Goal: Task Accomplishment & Management: Complete application form

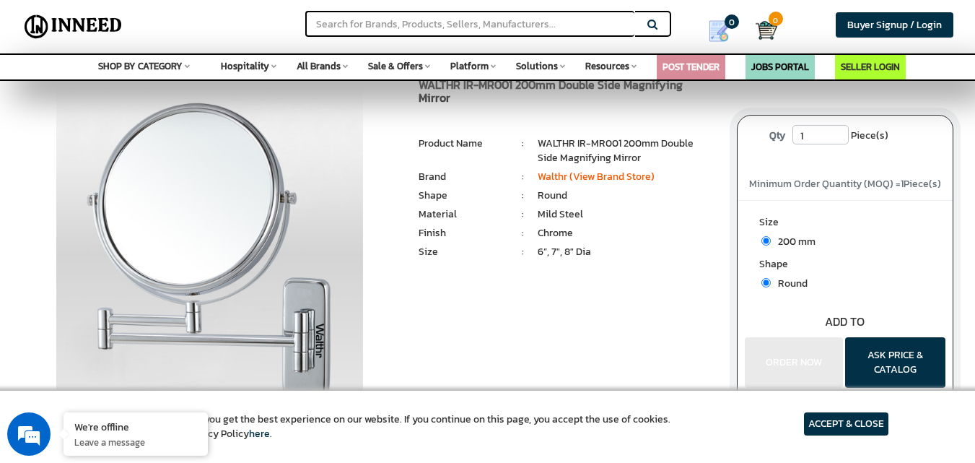
scroll to position [72, 0]
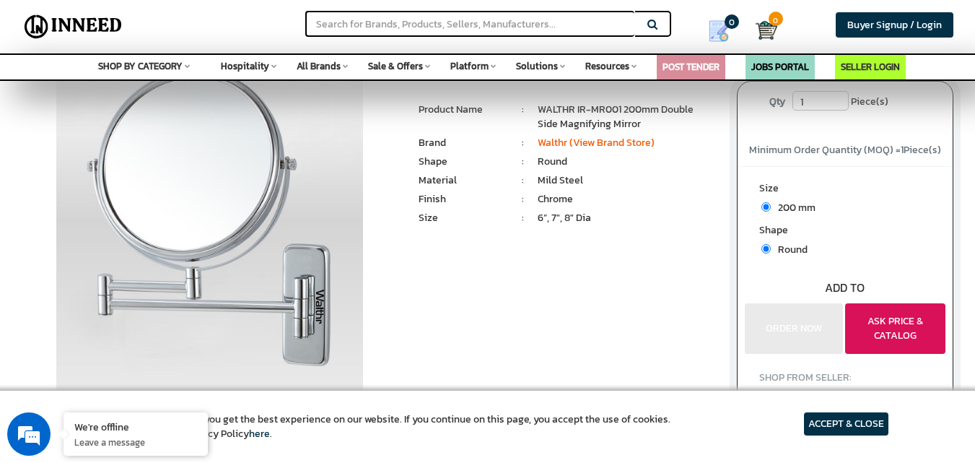
click at [891, 339] on button "ASK PRICE & CATALOG" at bounding box center [895, 328] width 100 height 51
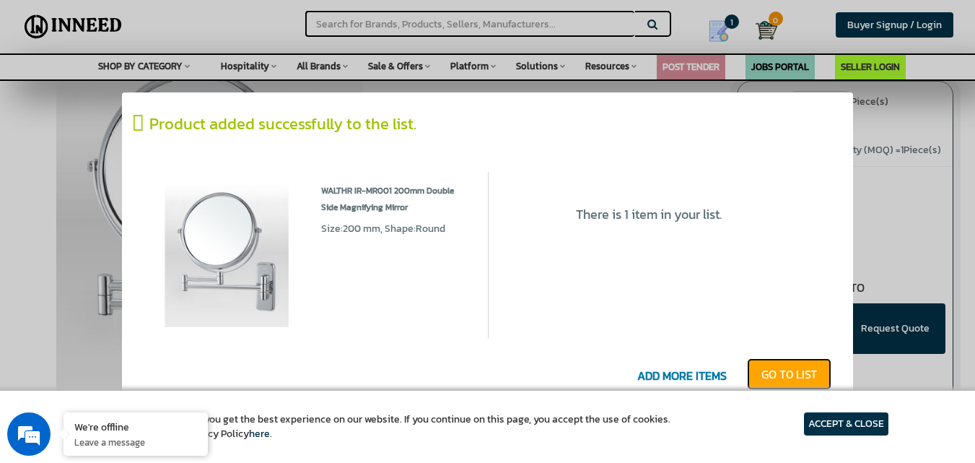
click at [781, 372] on link "GO T0 LIST" at bounding box center [789, 374] width 84 height 32
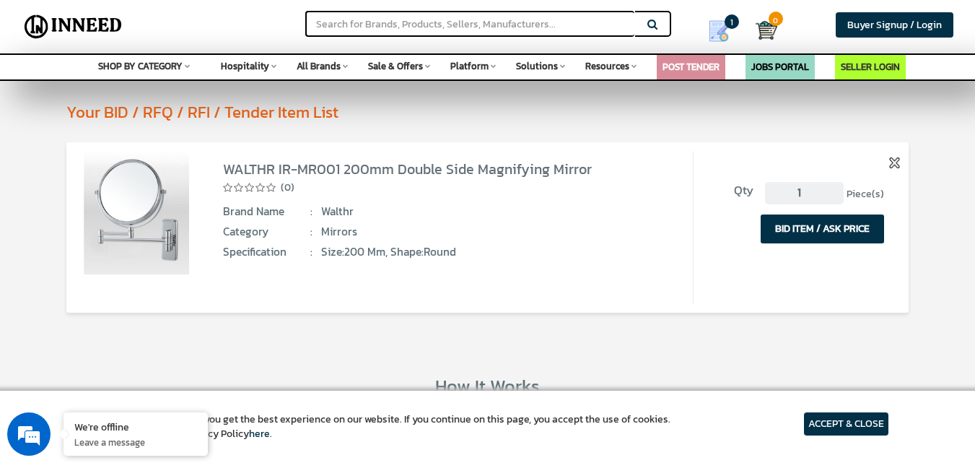
click at [818, 191] on input "1" at bounding box center [804, 193] width 78 height 23
type input "10"
click at [824, 232] on button "BID ITEM / ASK PRICE" at bounding box center [822, 228] width 123 height 29
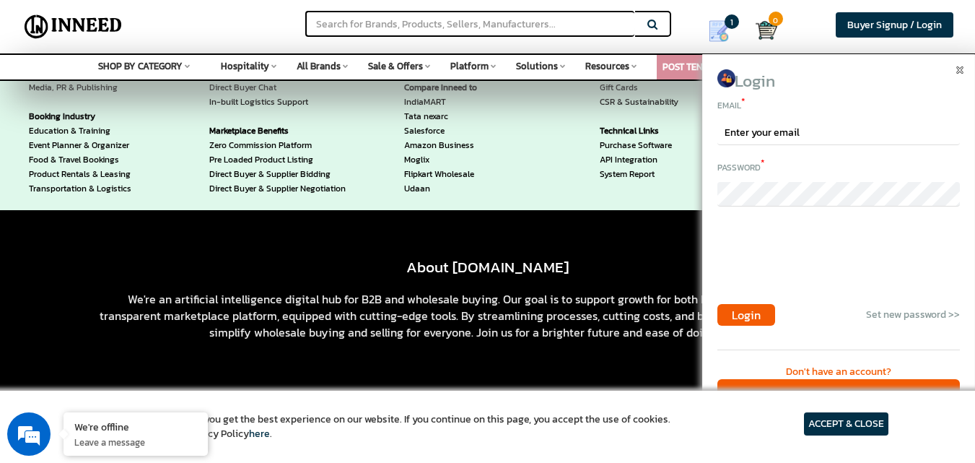
scroll to position [1863, 0]
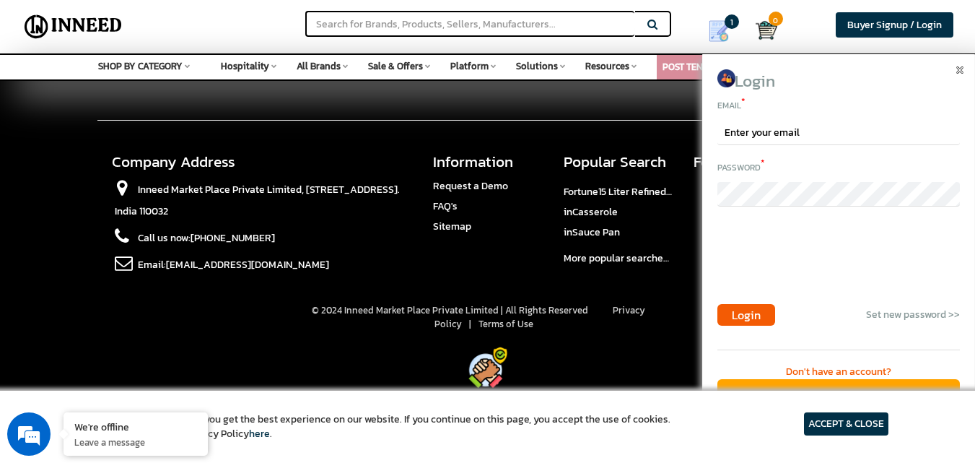
click at [819, 380] on div "Create Free Account" at bounding box center [838, 394] width 243 height 31
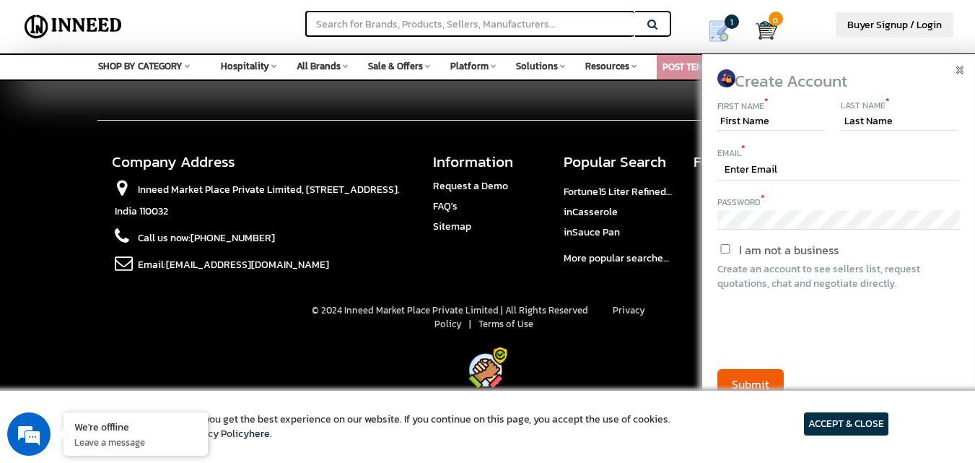
click at [852, 427] on article "ACCEPT & CLOSE" at bounding box center [846, 423] width 84 height 23
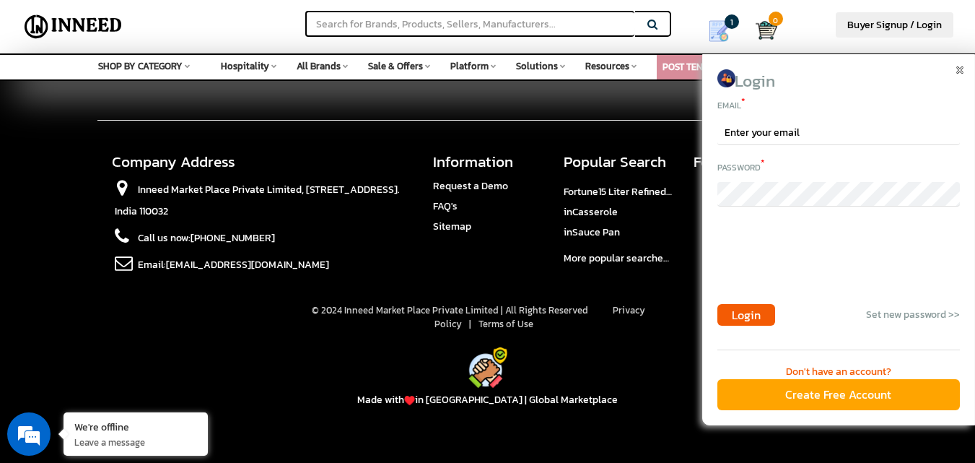
click at [842, 401] on div "Create Free Account" at bounding box center [838, 394] width 243 height 31
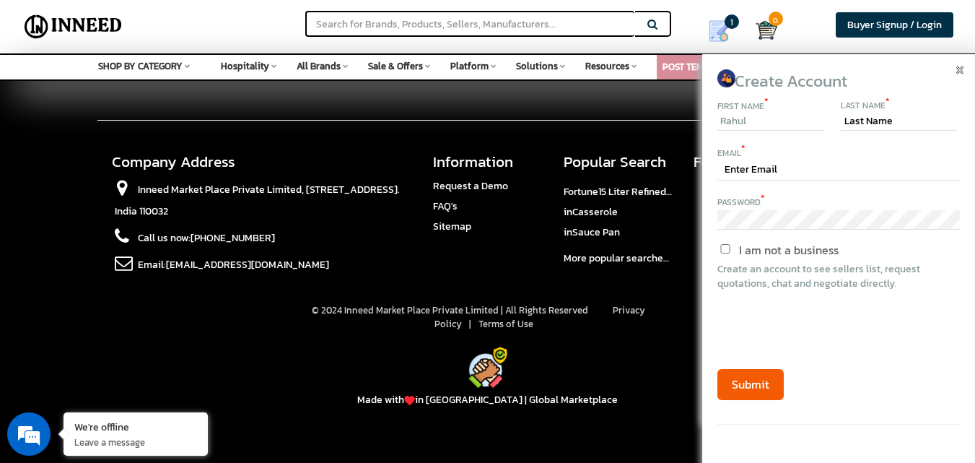
type input "Rahul"
type input "Parekh"
type input "rjtraders58@gmail.com"
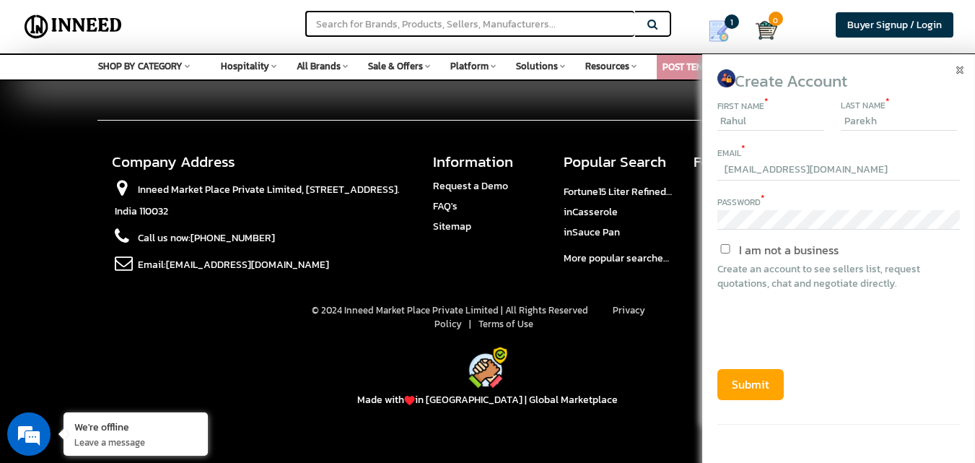
click at [752, 387] on button "Submit" at bounding box center [750, 384] width 66 height 31
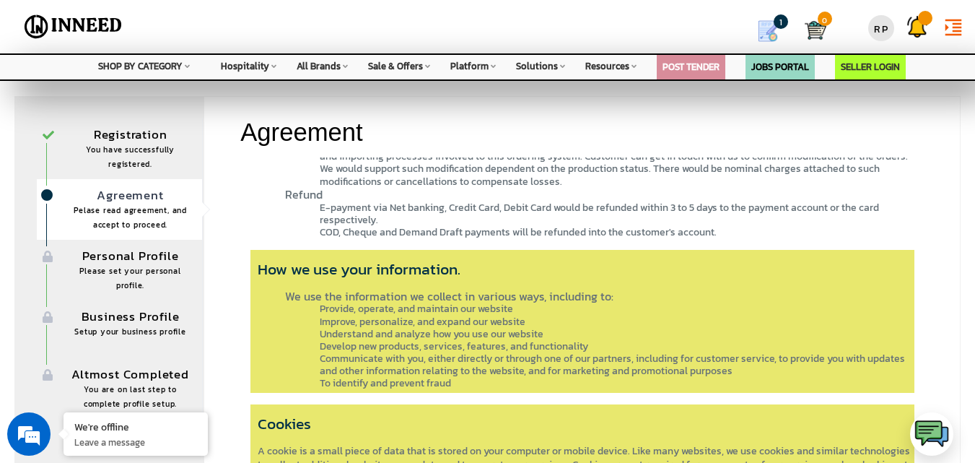
scroll to position [217, 0]
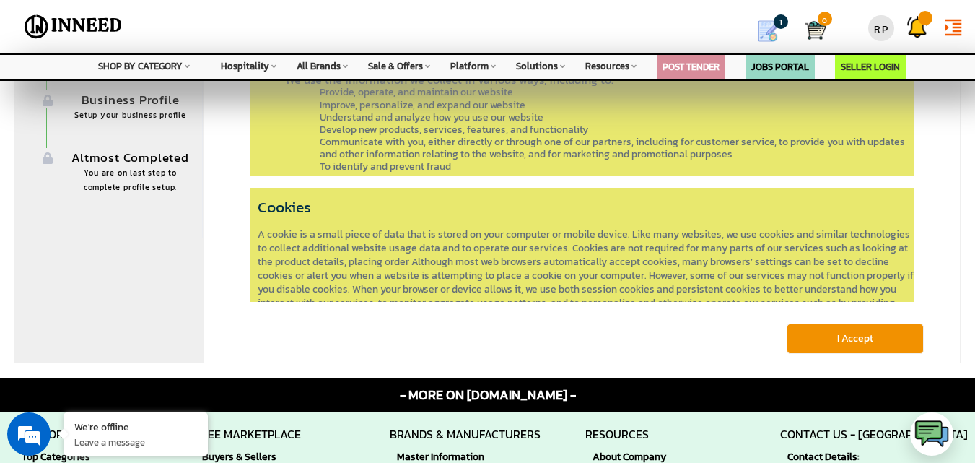
click at [836, 342] on button "I Accept" at bounding box center [855, 338] width 137 height 30
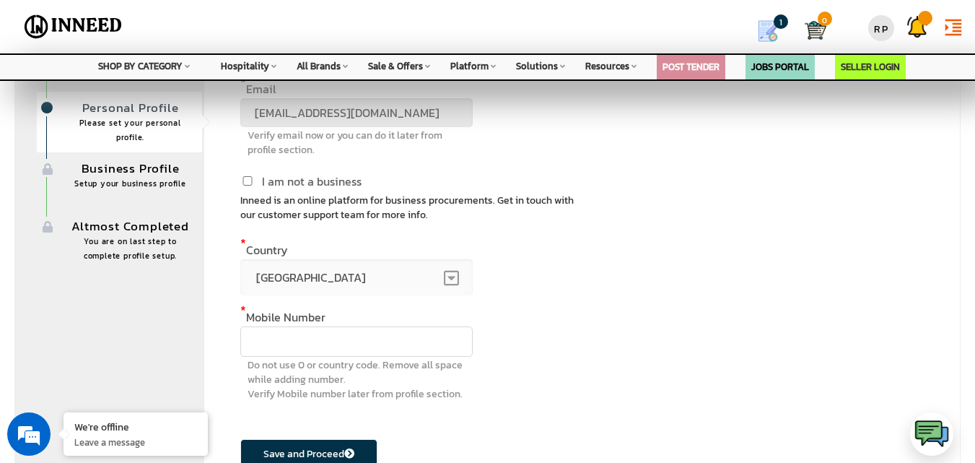
scroll to position [144, 0]
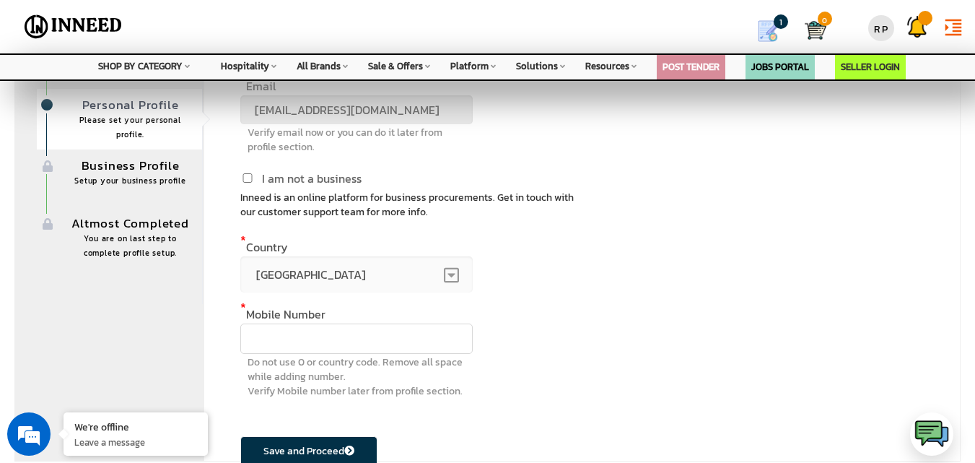
click at [414, 348] on input "text" at bounding box center [356, 338] width 232 height 30
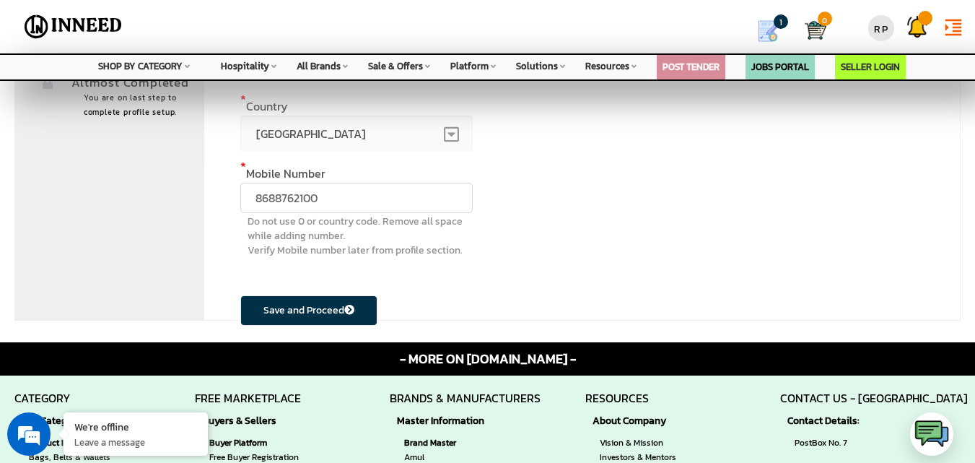
scroll to position [289, 0]
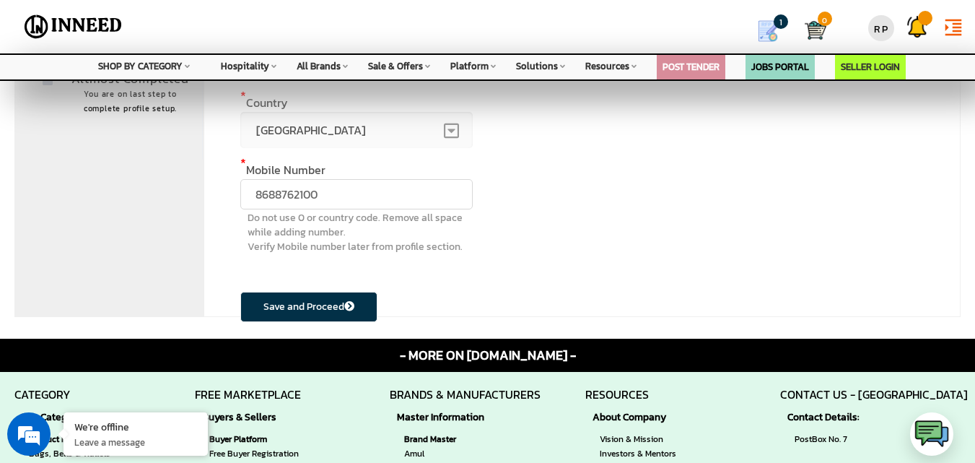
type input "8688762100"
click at [305, 302] on button "Save and Proceed" at bounding box center [308, 307] width 137 height 30
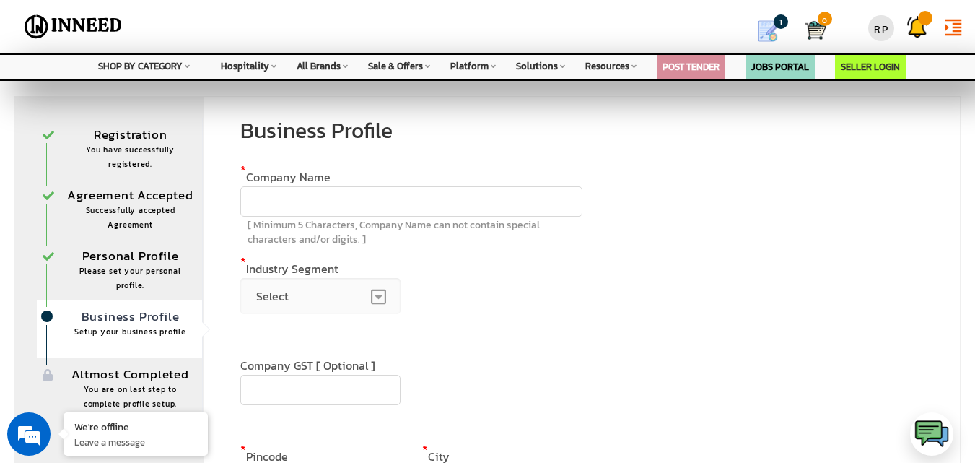
click at [417, 206] on input "text" at bounding box center [410, 201] width 341 height 30
type input "[PERSON_NAME] TRADERS"
click at [348, 290] on span "Select" at bounding box center [320, 296] width 160 height 36
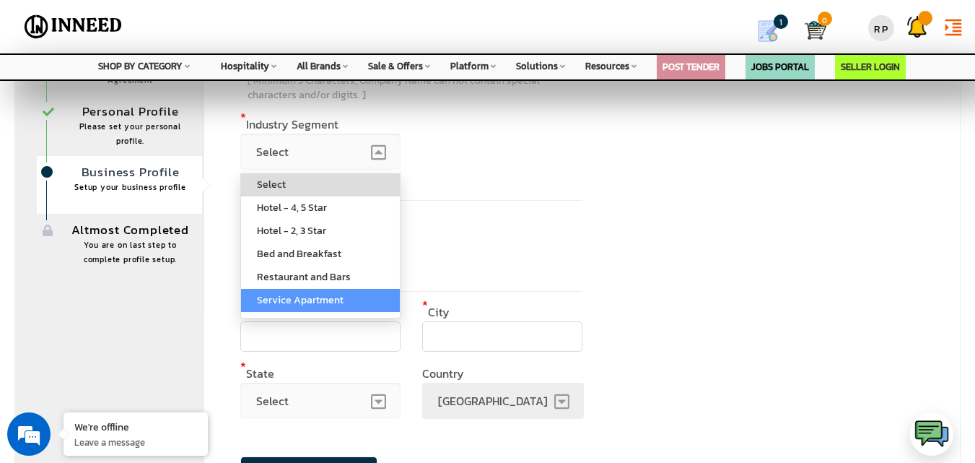
scroll to position [179, 0]
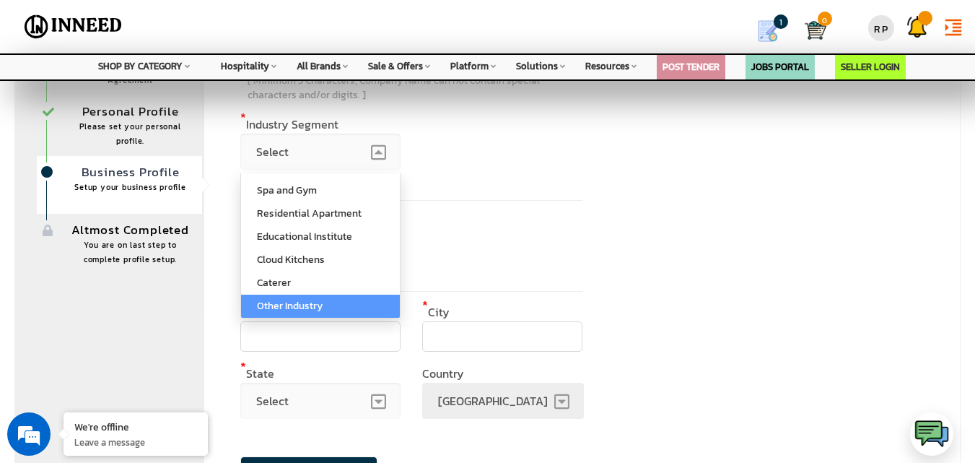
select select "other"
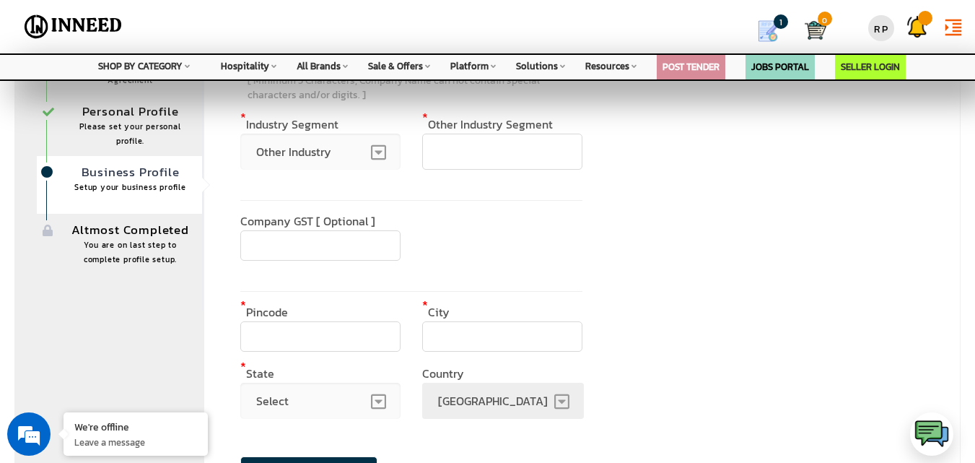
click at [480, 149] on input "text" at bounding box center [502, 152] width 160 height 36
type input "MATERIAL SUPPLY"
type input "37AXXPP9488M1ZU"
type input "520010"
type input "[DEMOGRAPHIC_DATA]"
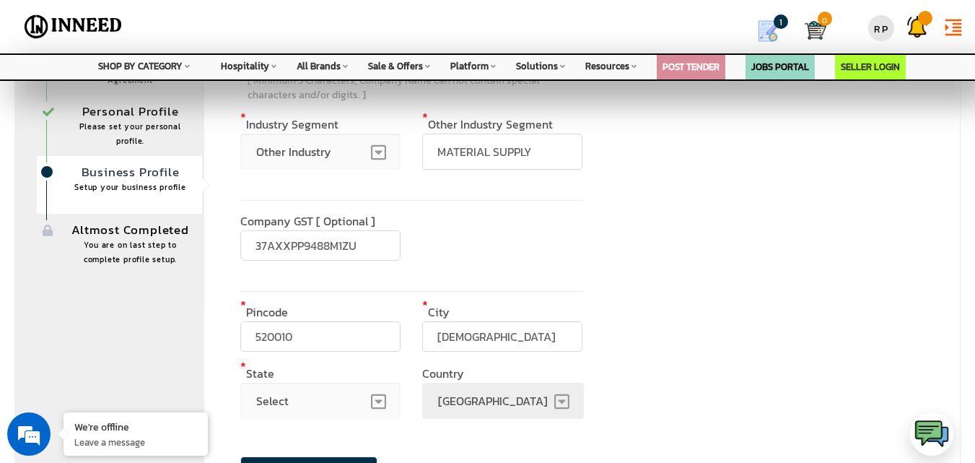
select select "313"
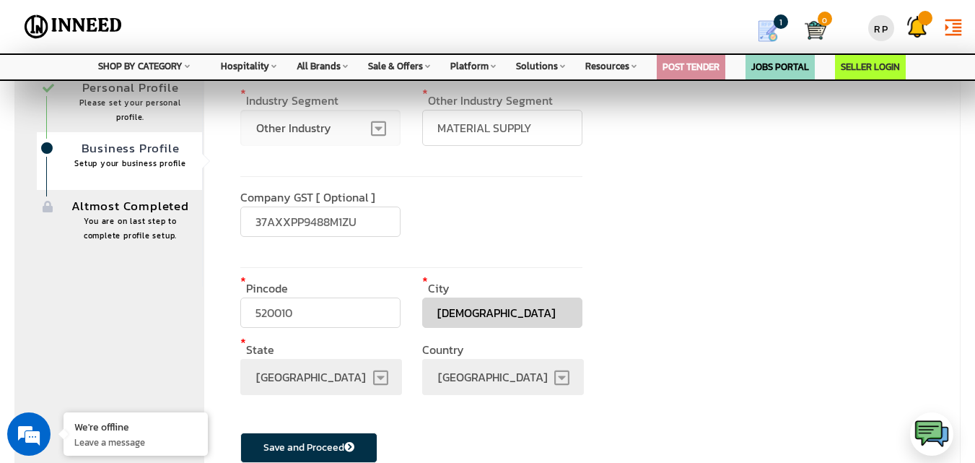
scroll to position [313, 0]
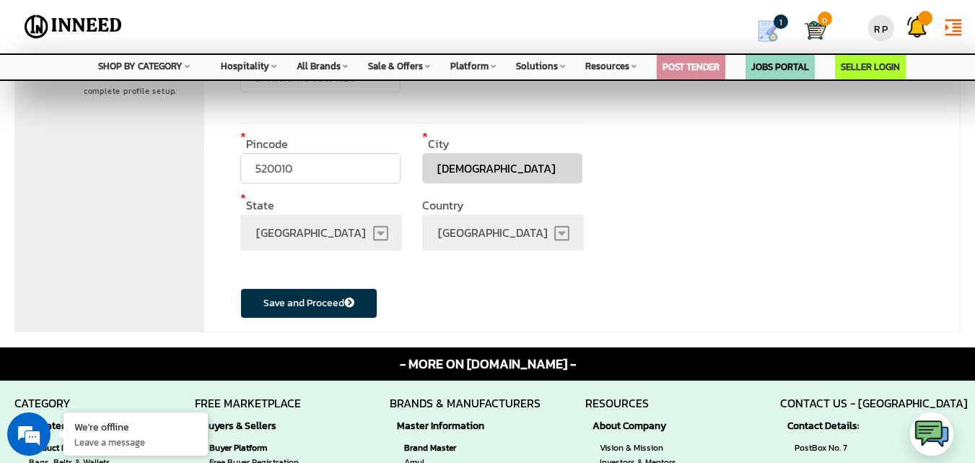
click at [287, 315] on button "Save and Proceed" at bounding box center [308, 303] width 137 height 30
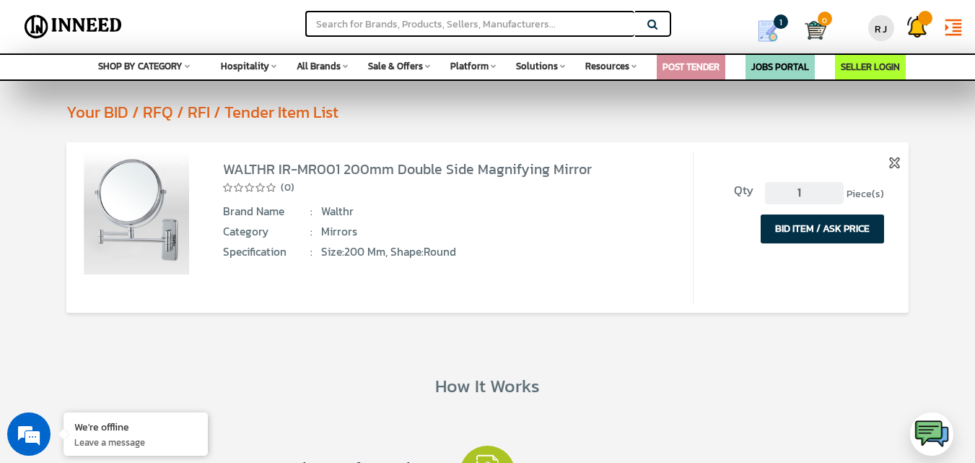
click at [812, 190] on input "1" at bounding box center [804, 193] width 78 height 23
type input "15"
click at [836, 231] on button "BID ITEM / ASK PRICE" at bounding box center [822, 228] width 123 height 29
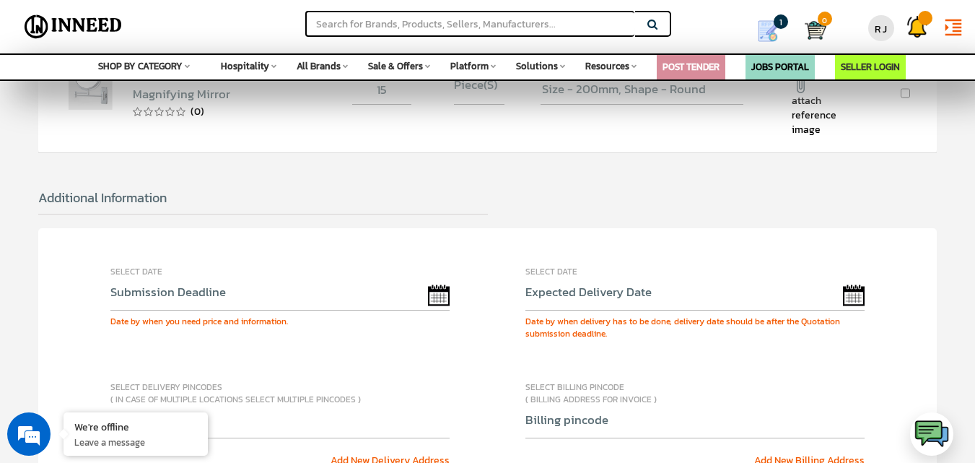
scroll to position [289, 0]
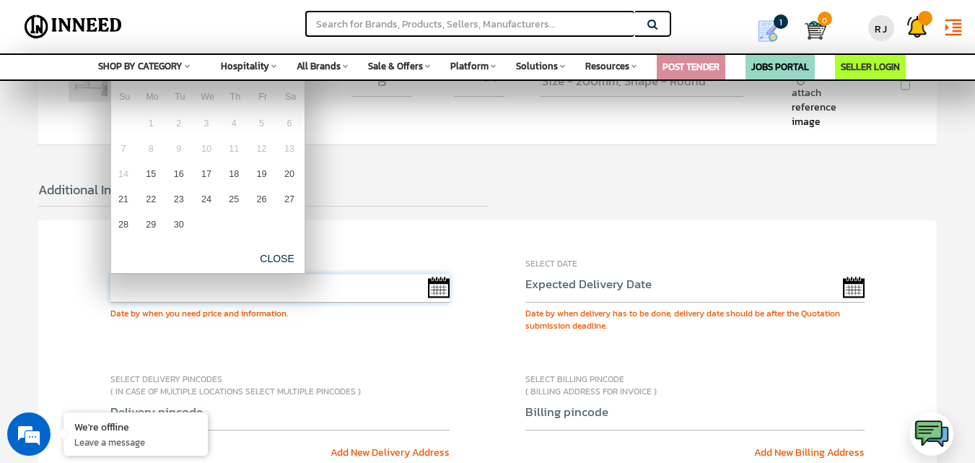
click at [441, 287] on input "text" at bounding box center [280, 288] width 340 height 29
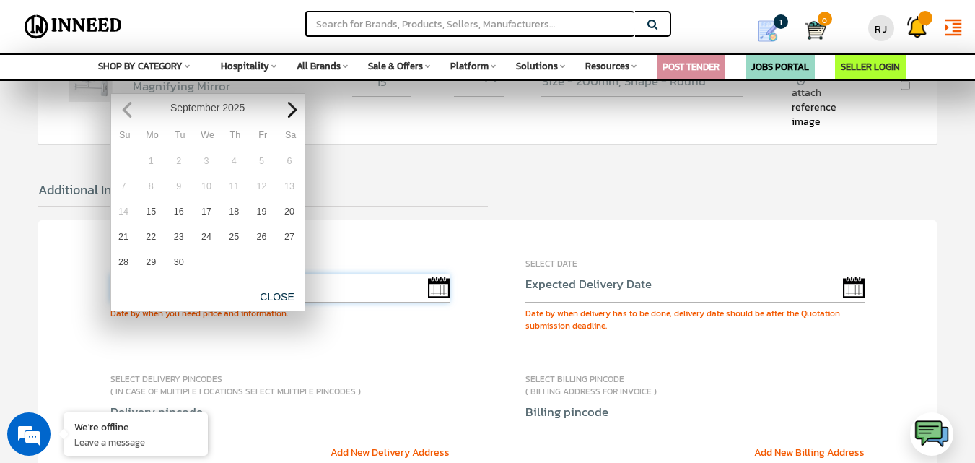
scroll to position [0, 0]
click at [154, 209] on link "15" at bounding box center [151, 212] width 24 height 24
type input "[DATE]"
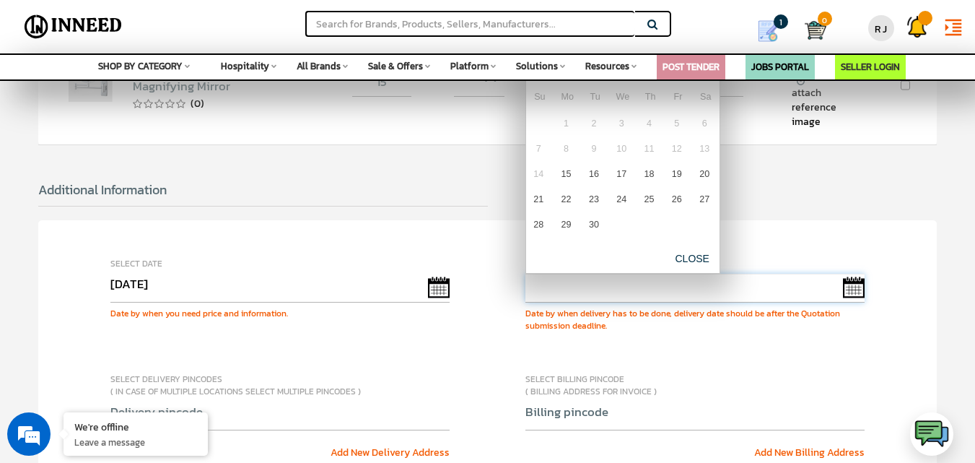
click at [856, 287] on input "text" at bounding box center [695, 288] width 340 height 29
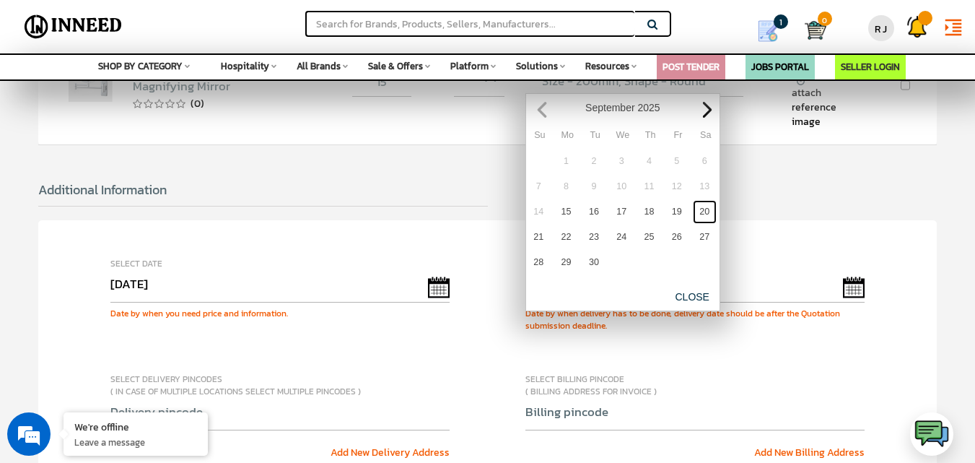
click at [706, 210] on link "20" at bounding box center [705, 212] width 24 height 24
type input "09/20/2025"
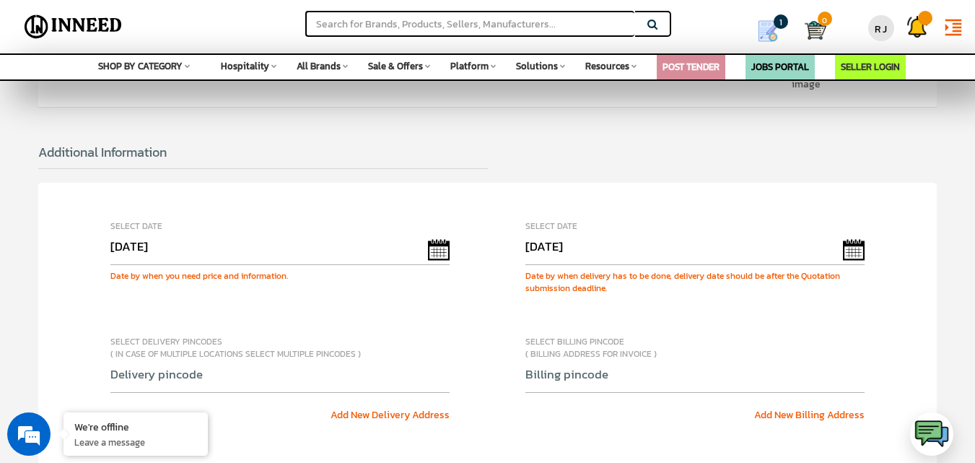
scroll to position [361, 0]
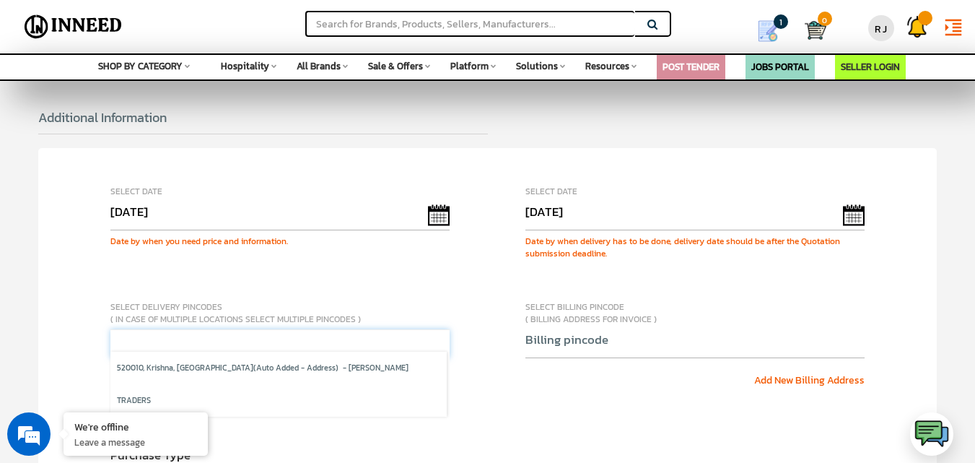
click at [265, 338] on input "text" at bounding box center [280, 343] width 340 height 29
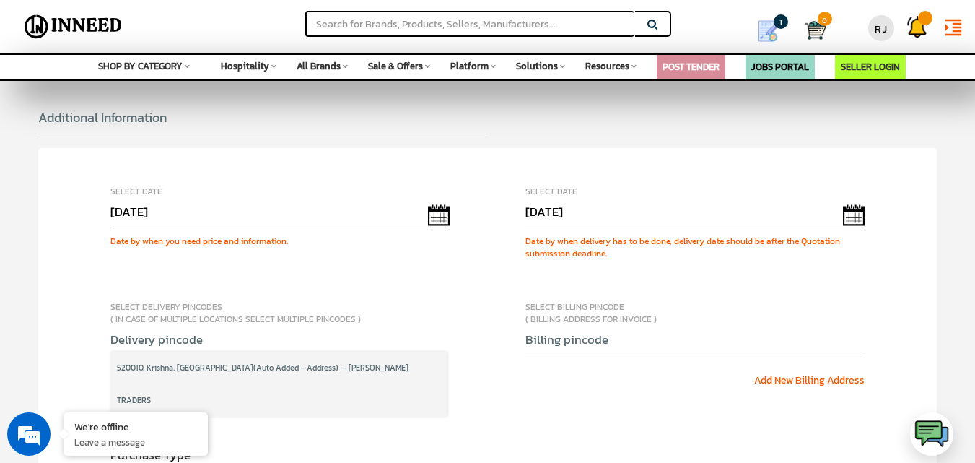
click at [281, 356] on li "520010, Krishna, Andhra Pradesh (Auto Added - Address) - R J TRADERS" at bounding box center [278, 384] width 336 height 65
select select "shipping"
type input "520010"
type input "8688762100"
select select "110"
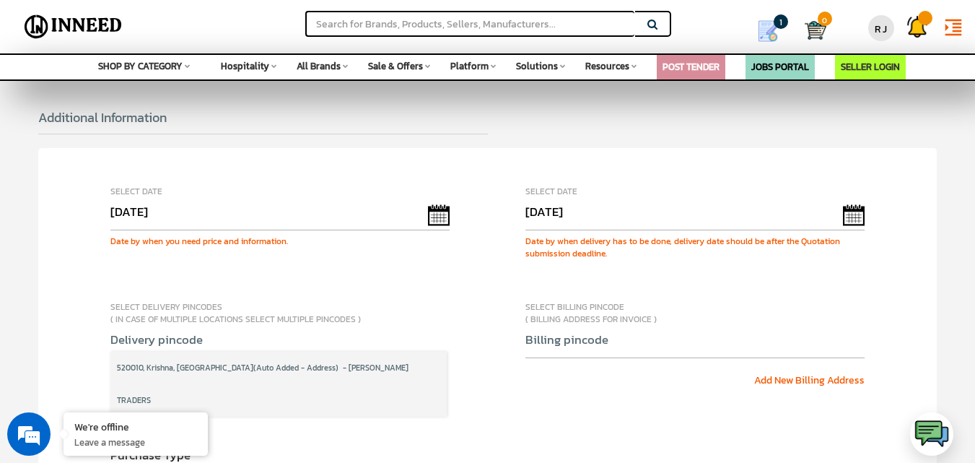
type input "[DEMOGRAPHIC_DATA]"
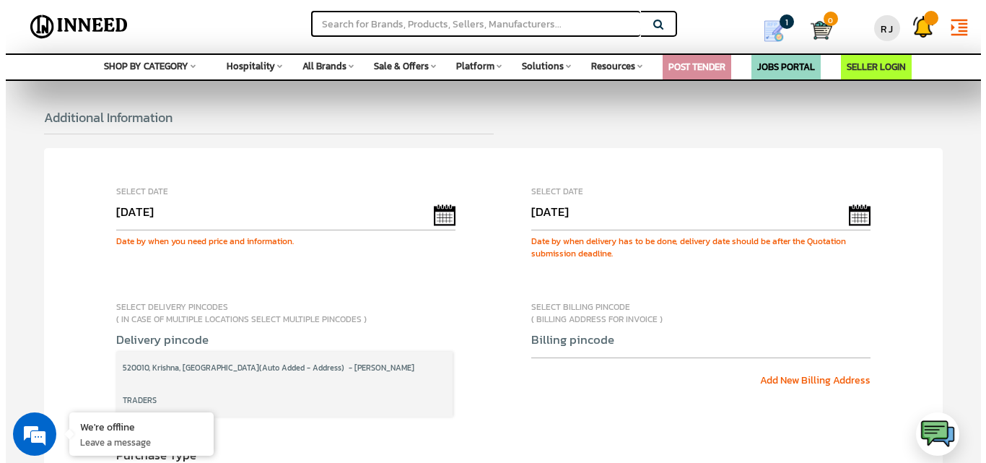
scroll to position [362, 0]
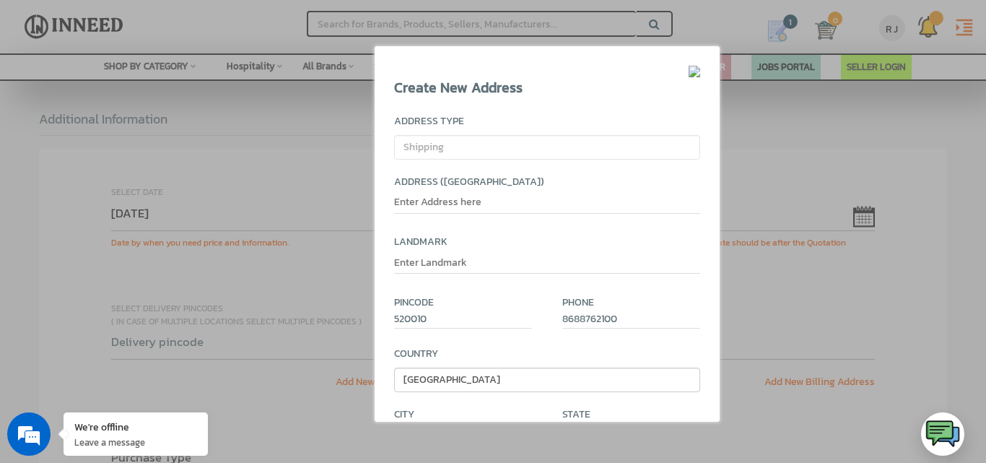
select select
click at [512, 198] on input "text" at bounding box center [546, 204] width 305 height 18
type input "[PERSON_NAME] TRADERS"
type input "OPPOSITE PATAMATA POLICE STATION,"
click at [570, 202] on input "[PERSON_NAME] TRADERS" at bounding box center [546, 204] width 305 height 18
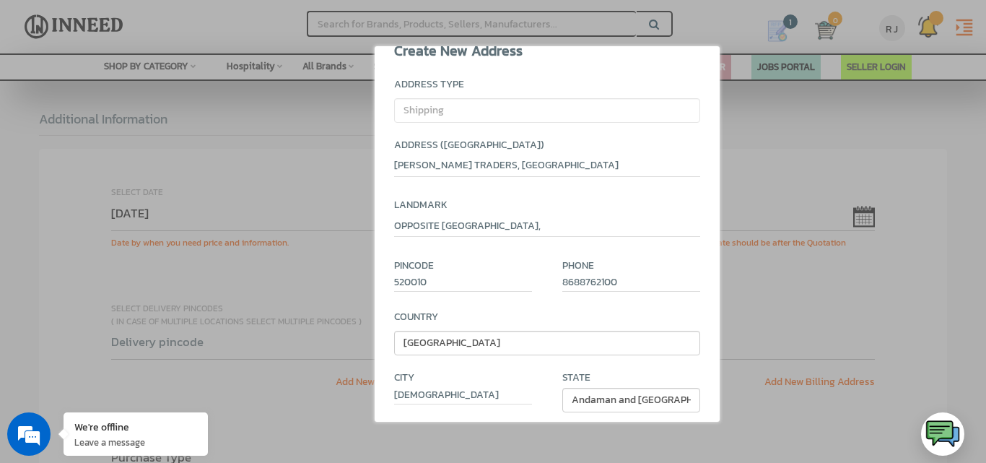
scroll to position [70, 0]
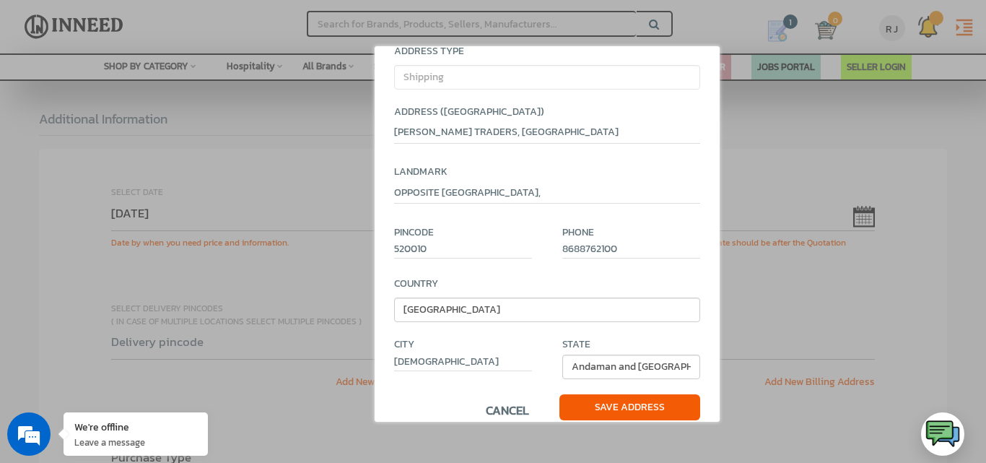
type input "R J TRADERS, AUTONAGAR"
click at [627, 357] on select "Andaman and Nicobar Islands Andhra Pradesh Arunachal Pradesh Assam Bihar Chandi…" at bounding box center [631, 366] width 138 height 25
select select "313"
click at [562, 354] on select "Andaman and Nicobar Islands Andhra Pradesh Arunachal Pradesh Assam Bihar Chandi…" at bounding box center [631, 366] width 138 height 25
click at [629, 406] on span "Save Address" at bounding box center [629, 407] width 141 height 26
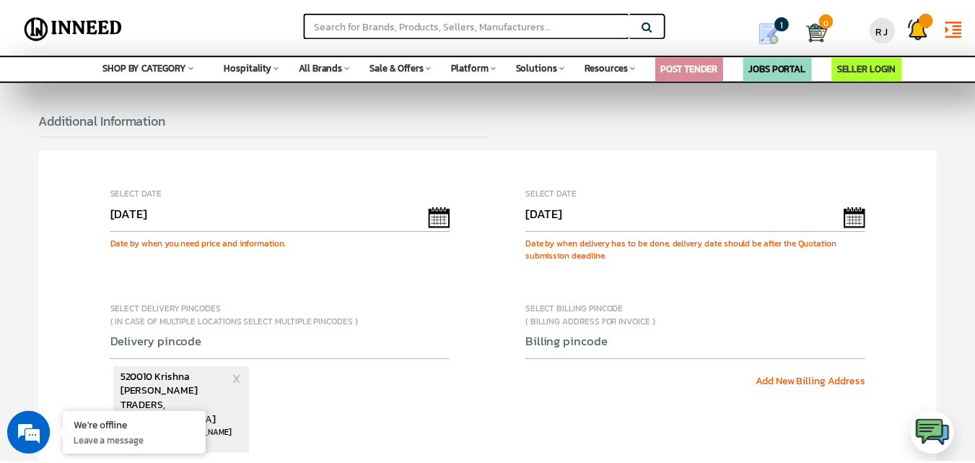
scroll to position [361, 0]
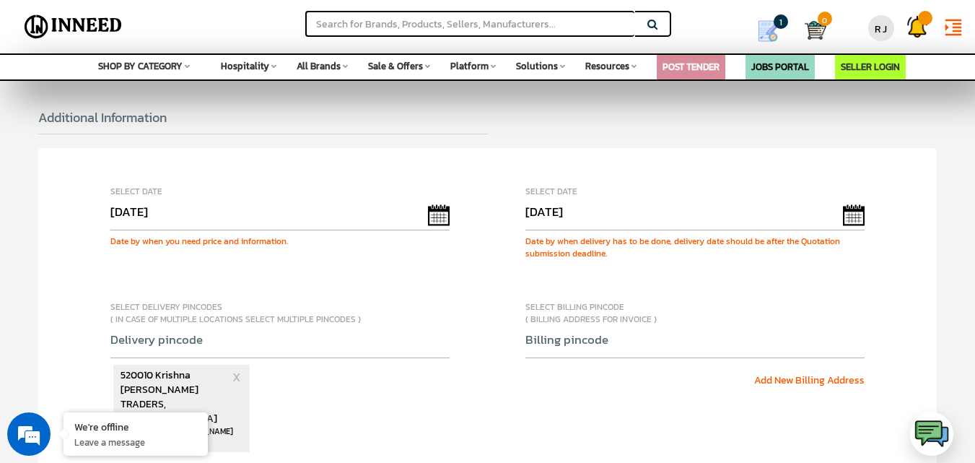
click at [171, 377] on span "520010 Krishna" at bounding box center [176, 375] width 110 height 14
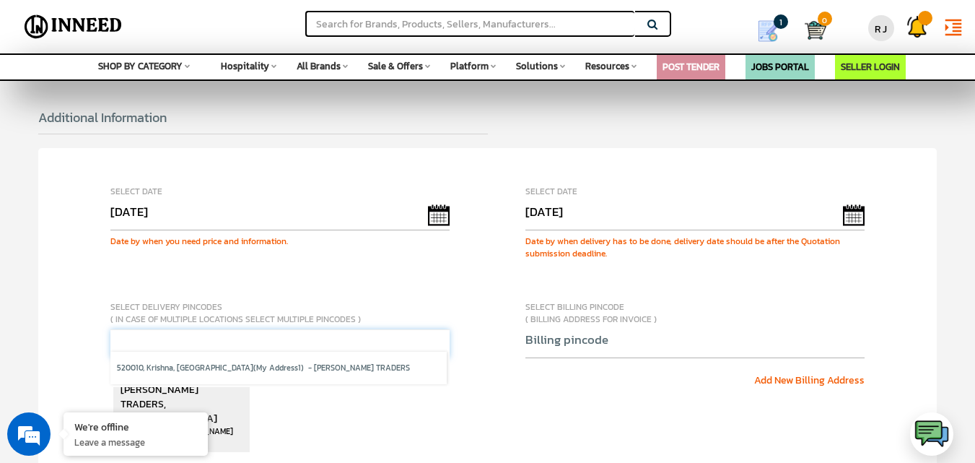
click at [192, 340] on input "text" at bounding box center [280, 343] width 340 height 29
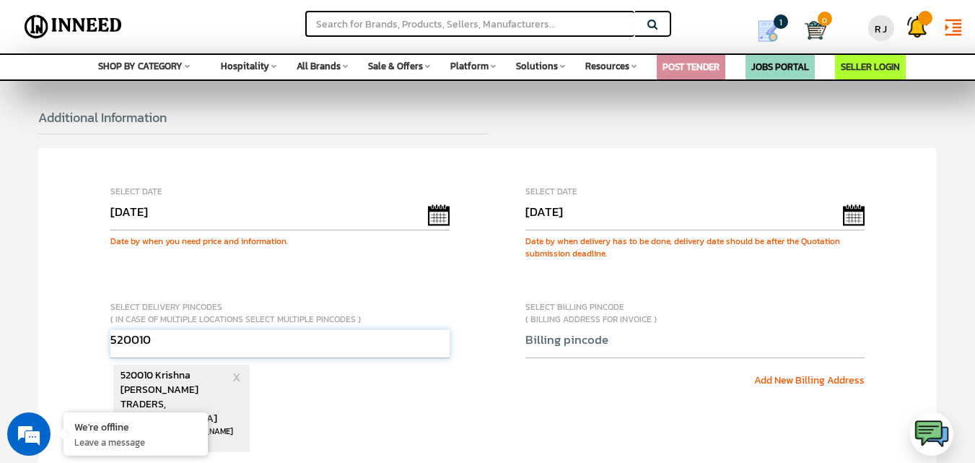
type input "520010"
click at [179, 388] on span "R J TRADERS, AUTONAGAR" at bounding box center [176, 404] width 110 height 43
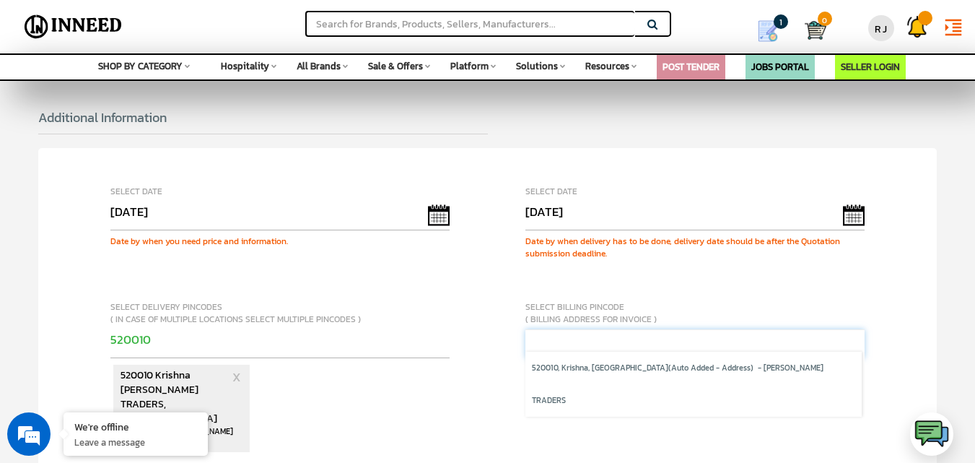
click at [637, 344] on input "text" at bounding box center [695, 343] width 340 height 29
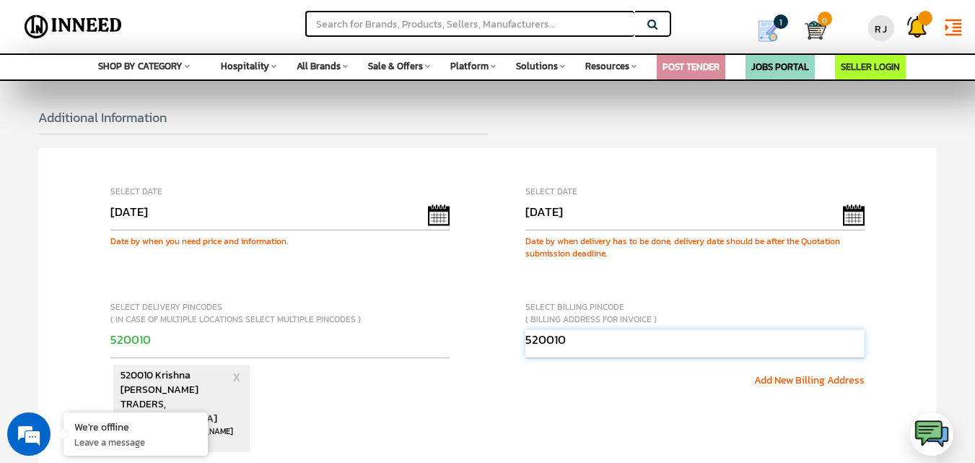
type input "520010"
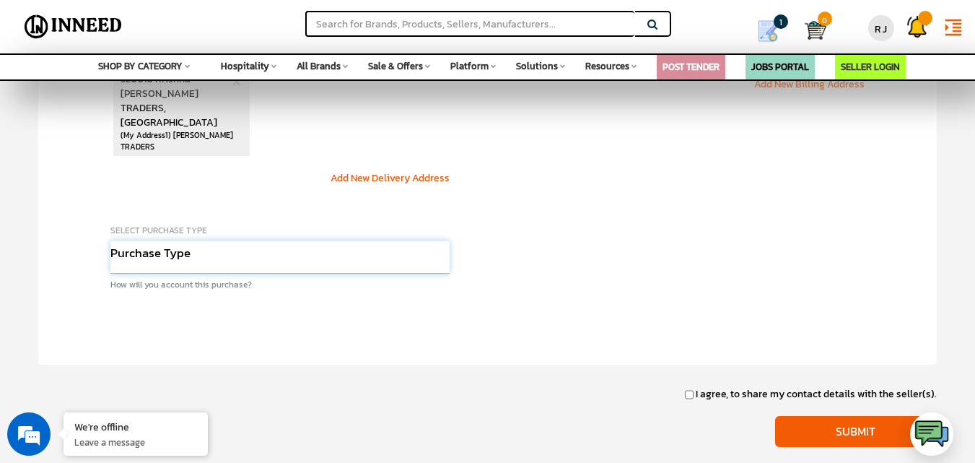
scroll to position [512, 0]
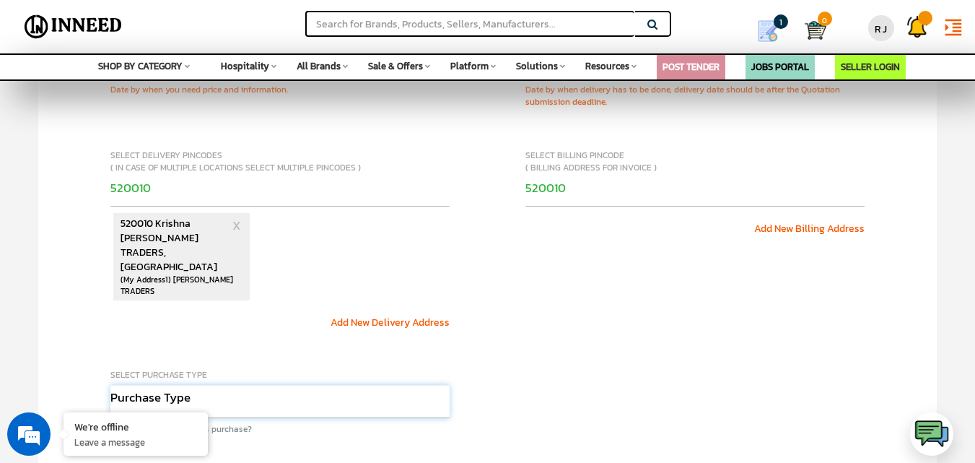
click at [289, 387] on select "Purchase Type Capital Expense Operational Expense Project Expense Annual Rate C…" at bounding box center [280, 401] width 340 height 33
click at [110, 385] on select "Purchase Type Capital Expense Operational Expense Project Expense Annual Rate C…" at bounding box center [280, 401] width 340 height 33
click at [614, 312] on div "Select Date 09/15/2025 Date by when you need price and information. Select Date…" at bounding box center [487, 252] width 899 height 512
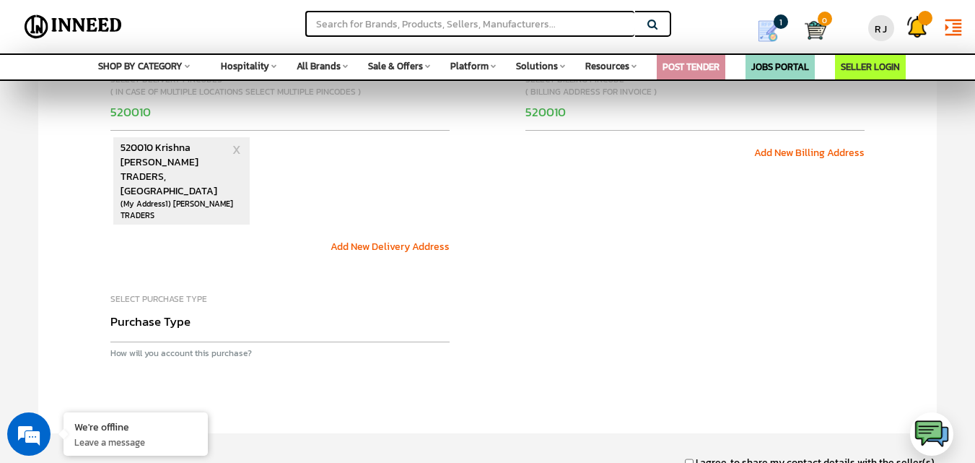
scroll to position [657, 0]
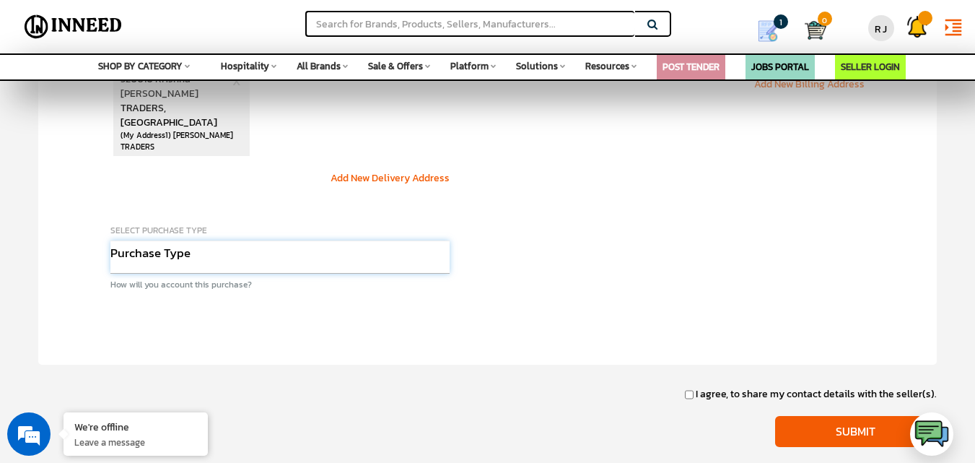
click at [240, 240] on select "Purchase Type Capital Expense Operational Expense Project Expense Annual Rate C…" at bounding box center [280, 256] width 340 height 33
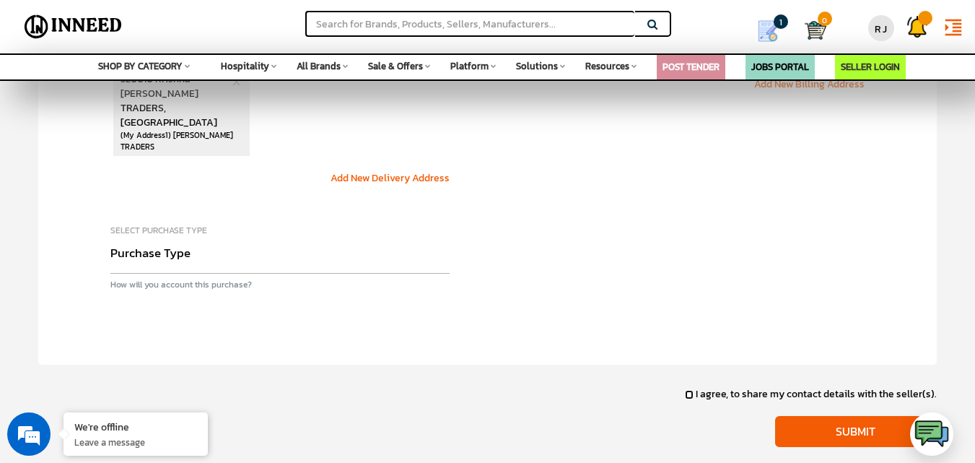
click at [692, 390] on input "I agree, to share my contact details with the seller(s)." at bounding box center [689, 394] width 9 height 9
checkbox input "true"
click at [828, 416] on input "Submit" at bounding box center [856, 431] width 162 height 31
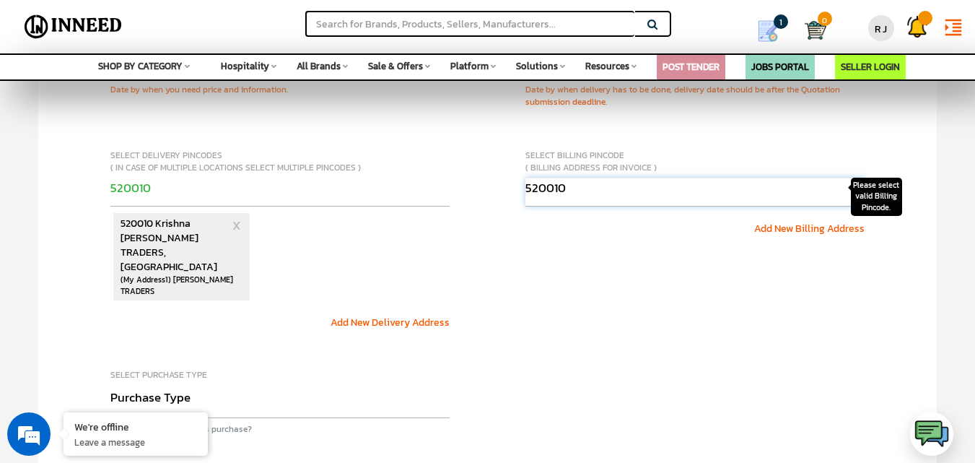
scroll to position [368, 0]
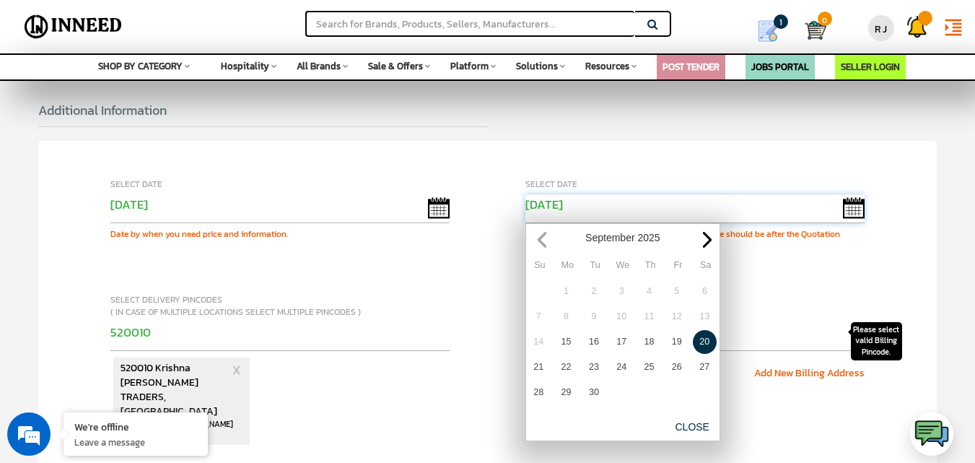
click at [855, 206] on input "09/20/2025" at bounding box center [695, 208] width 340 height 29
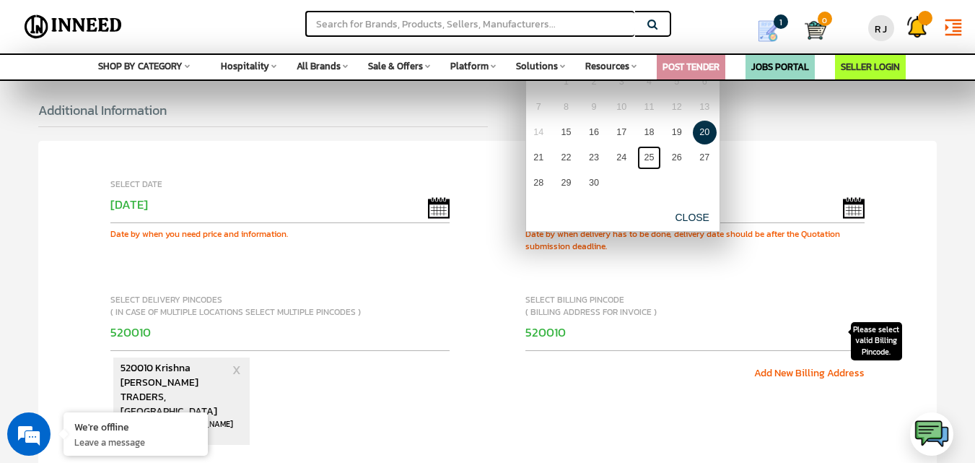
click at [647, 154] on link "25" at bounding box center [649, 158] width 24 height 24
type input "09/25/2025"
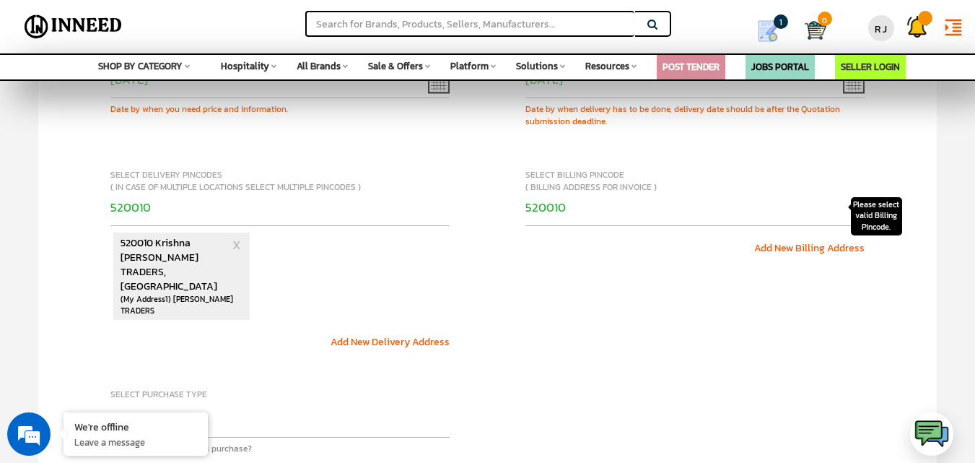
scroll to position [657, 0]
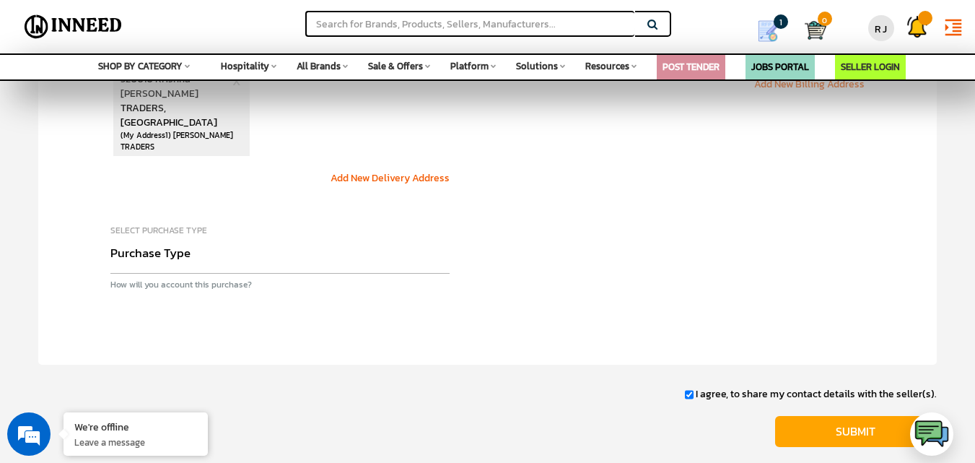
click at [826, 416] on input "Submit" at bounding box center [856, 431] width 162 height 31
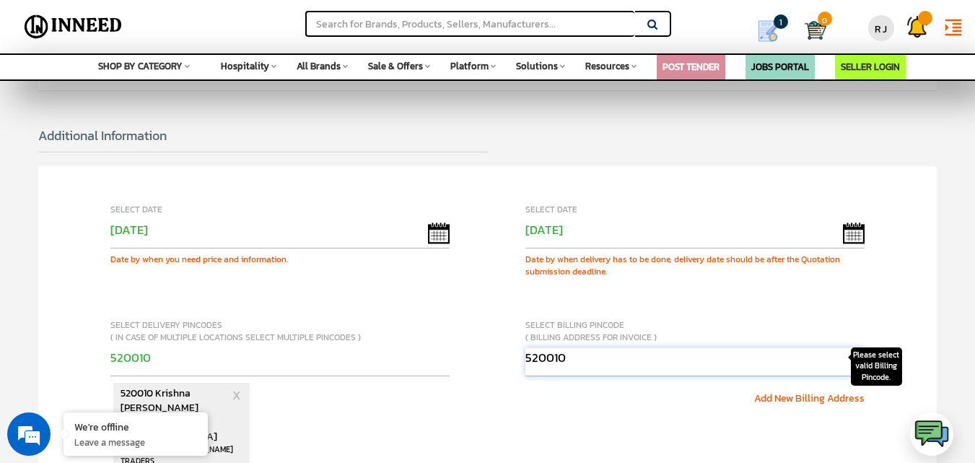
scroll to position [368, 0]
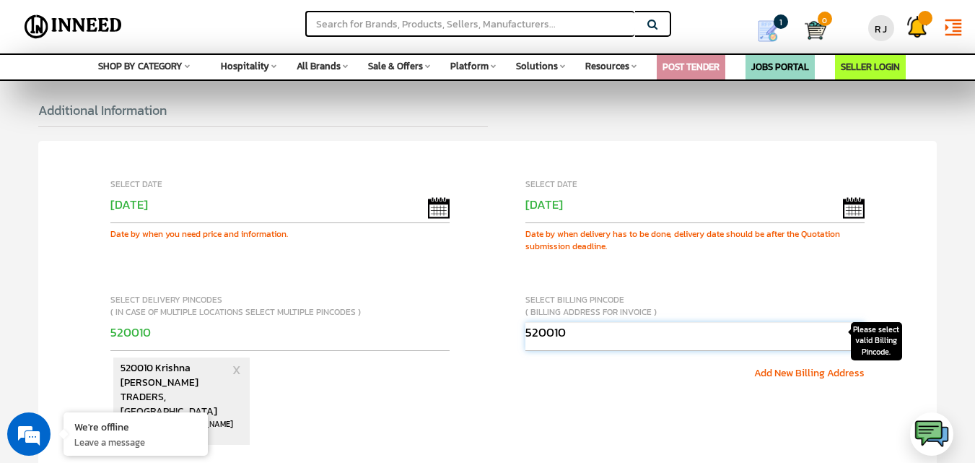
click at [623, 326] on input "520010" at bounding box center [695, 336] width 340 height 29
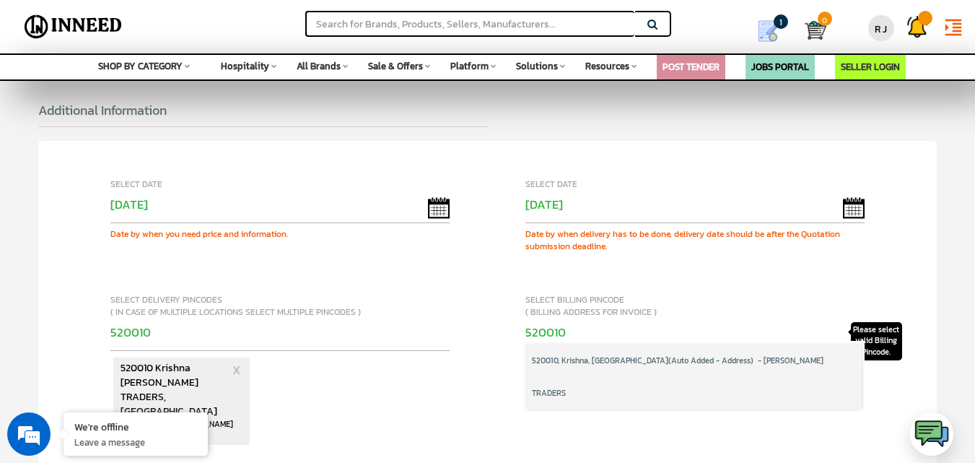
click at [607, 359] on span "520010, Krishna, Andhra Pradesh" at bounding box center [600, 360] width 136 height 32
select select "billing"
type input "520010"
type input "8688762100"
select select "110"
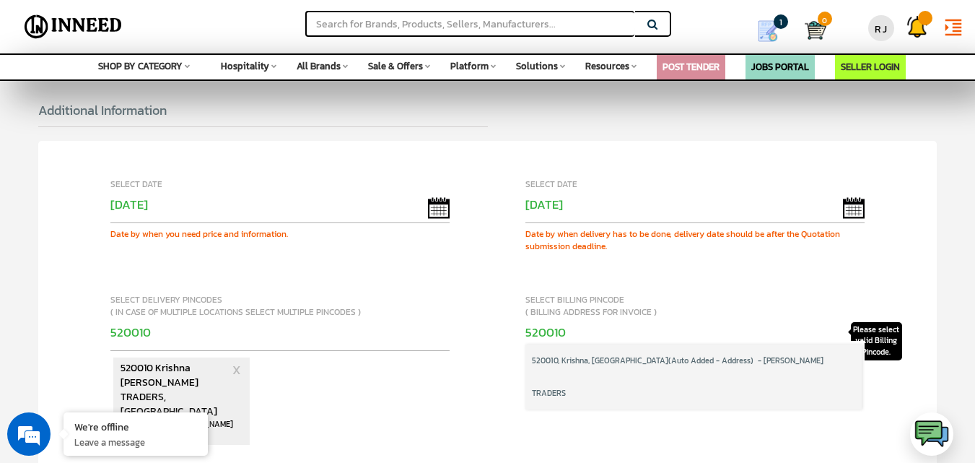
type input "[DEMOGRAPHIC_DATA]"
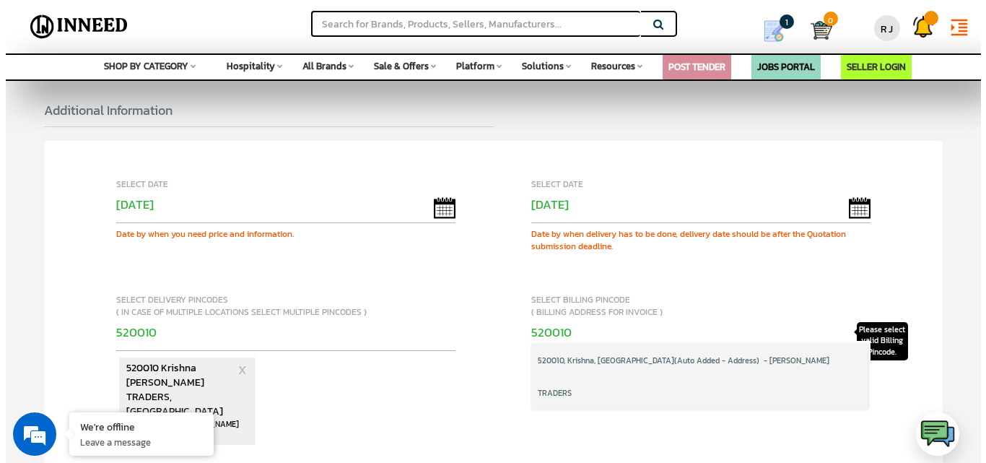
scroll to position [369, 0]
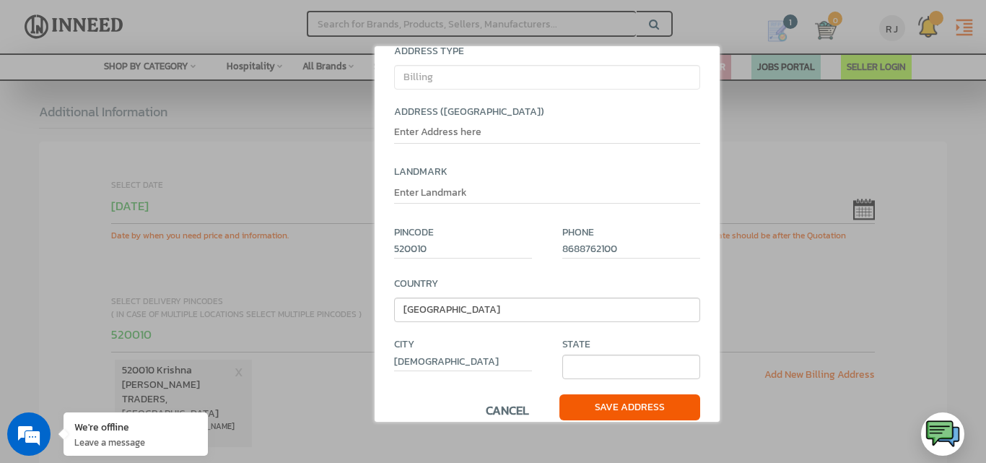
select select
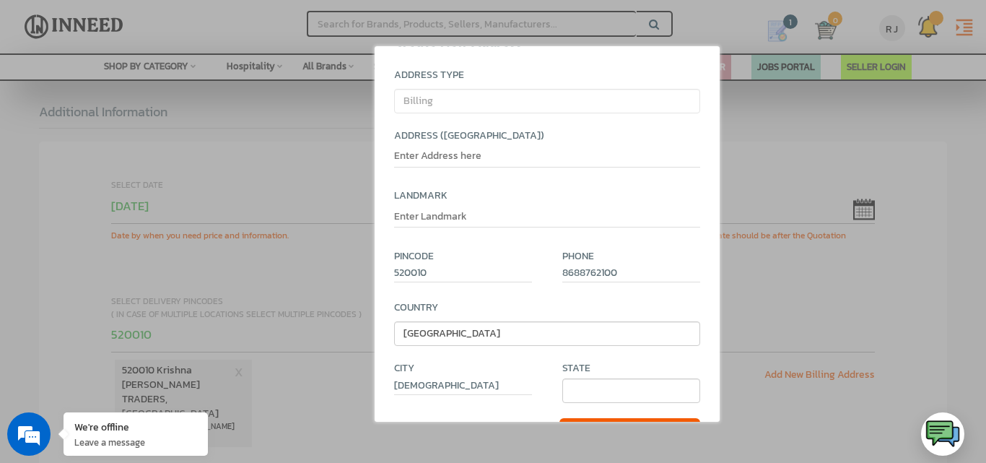
scroll to position [70, 0]
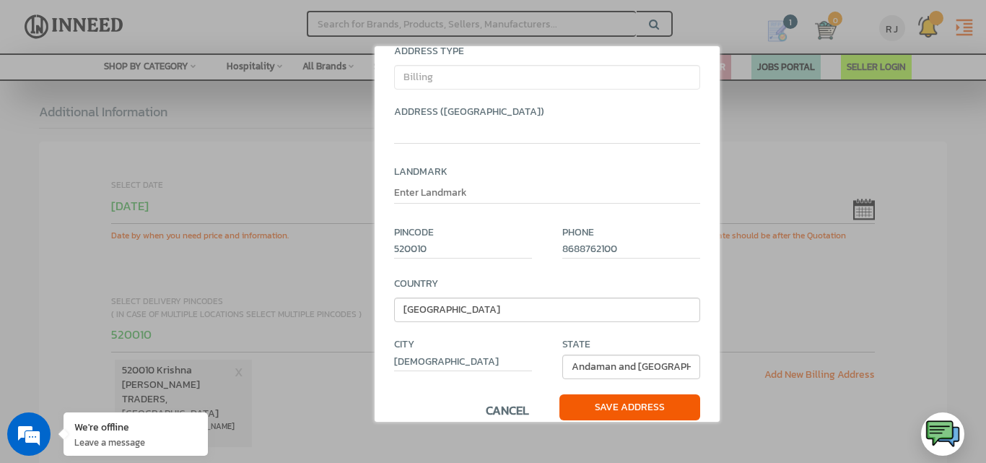
click at [464, 138] on input "text" at bounding box center [546, 134] width 305 height 18
type input "T"
type input "R J TRADERS, AUTONAGAR"
type input "OPPOSITE PATAMATA POLICE STATION"
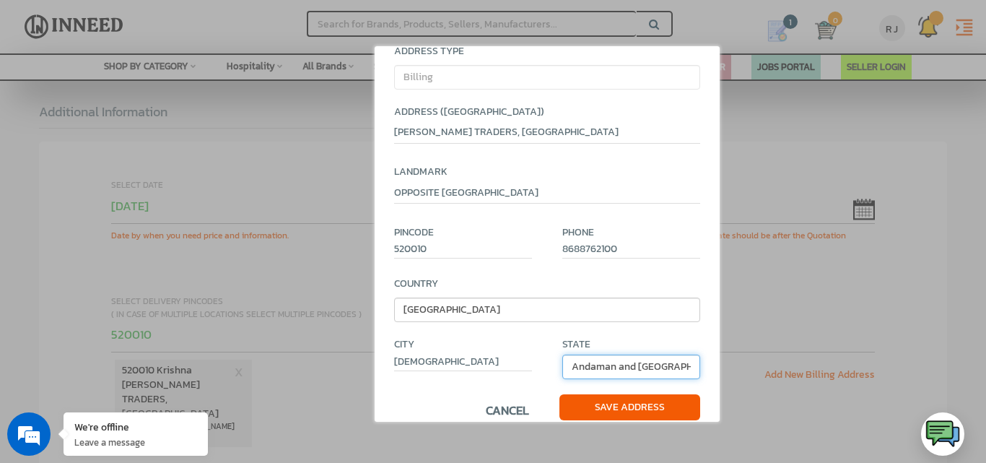
select select "313"
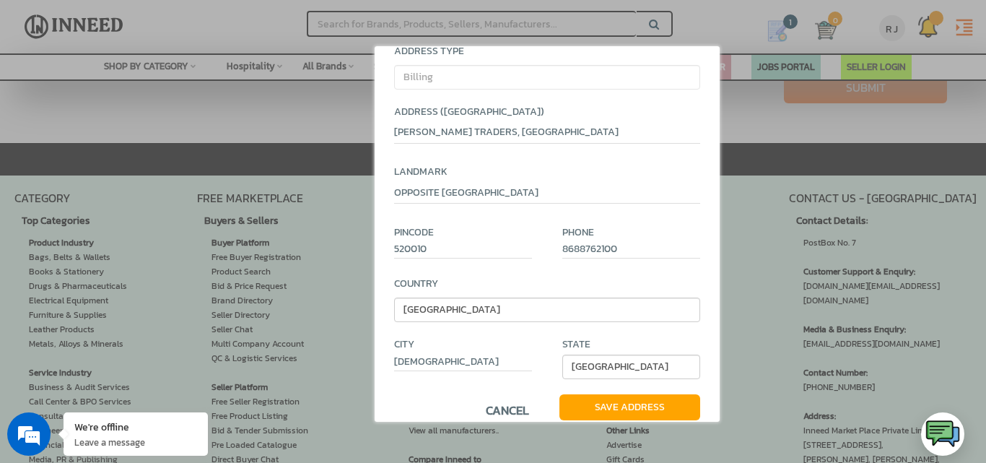
click at [591, 396] on span "Save Address" at bounding box center [629, 407] width 141 height 26
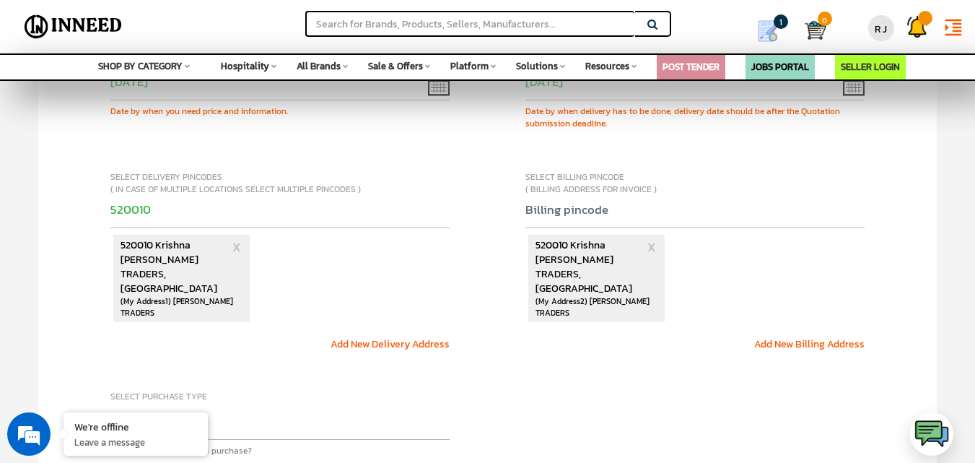
scroll to position [495, 0]
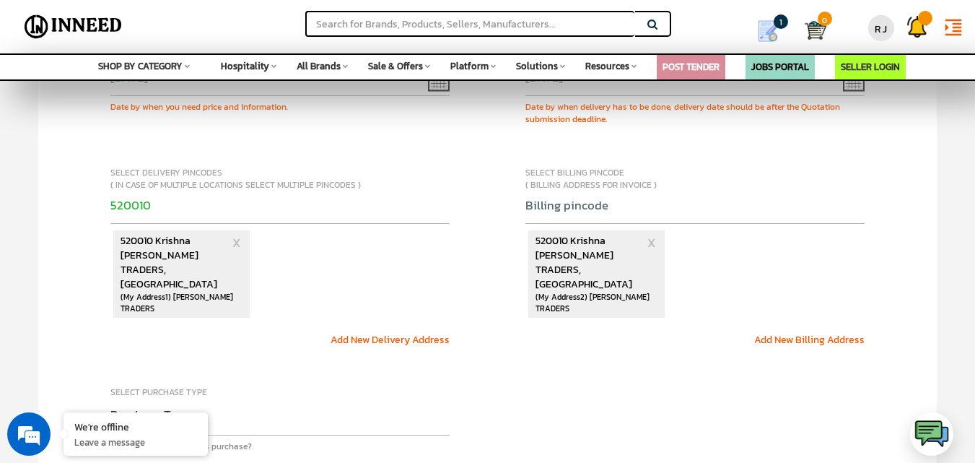
click at [590, 252] on span "R J TRADERS, AUTONAGAR" at bounding box center [591, 269] width 110 height 43
click at [582, 216] on div "520010, Krishna, Andhra Pradesh (Auto Added - Address) - R J TRADERS 520010 Kri…" at bounding box center [695, 264] width 340 height 138
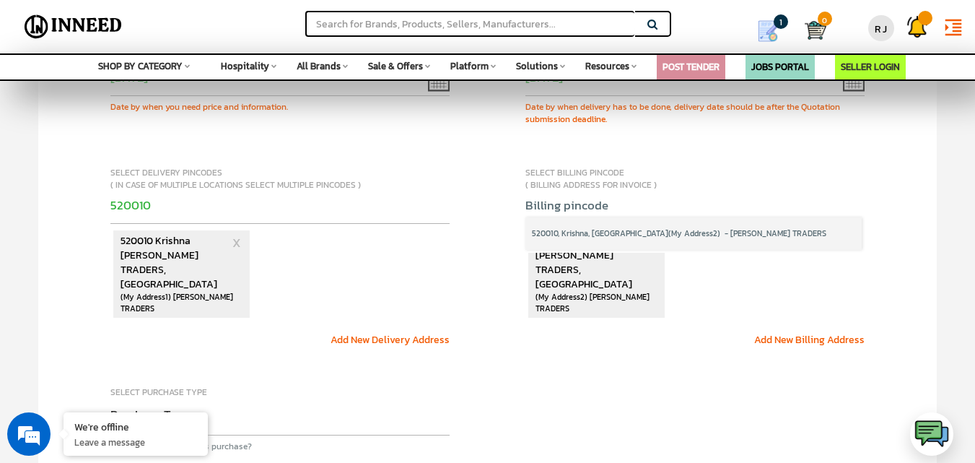
click at [577, 235] on span "520010, Krishna, Andhra Pradesh" at bounding box center [600, 233] width 136 height 32
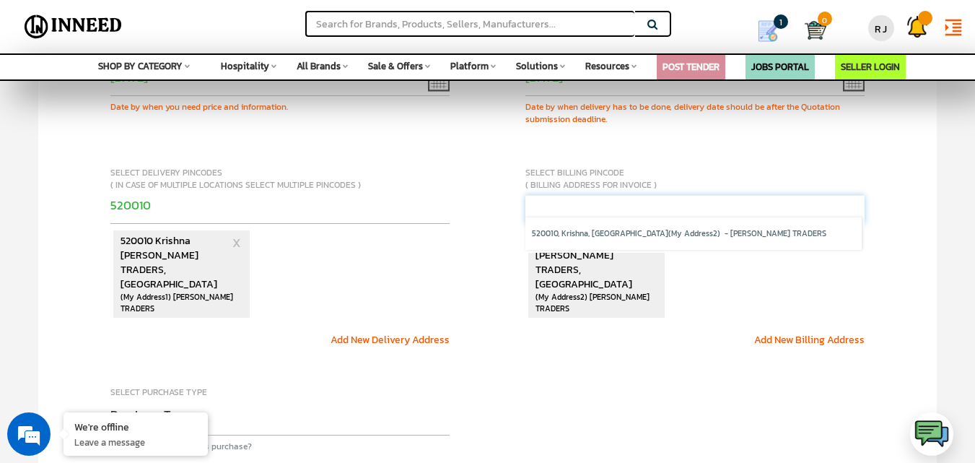
click at [567, 210] on input "text" at bounding box center [695, 209] width 340 height 29
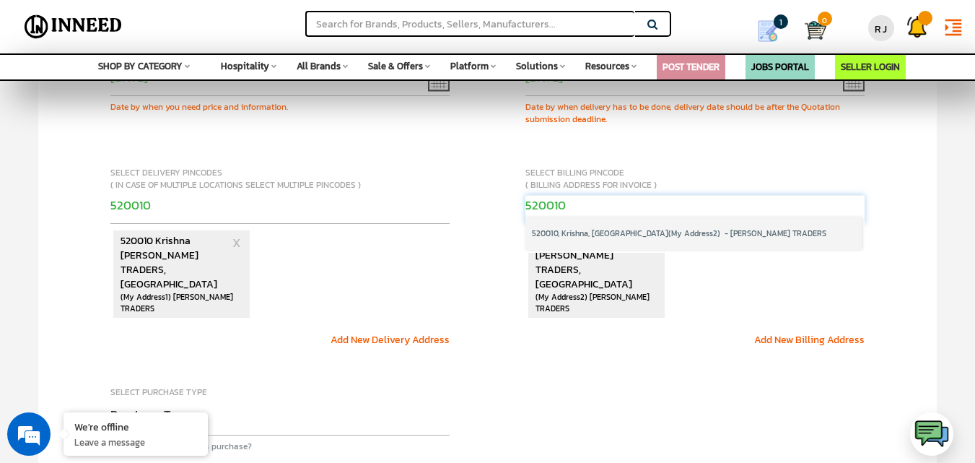
type input "520010"
click at [640, 234] on span "520010, Krishna, Andhra Pradesh" at bounding box center [600, 233] width 136 height 32
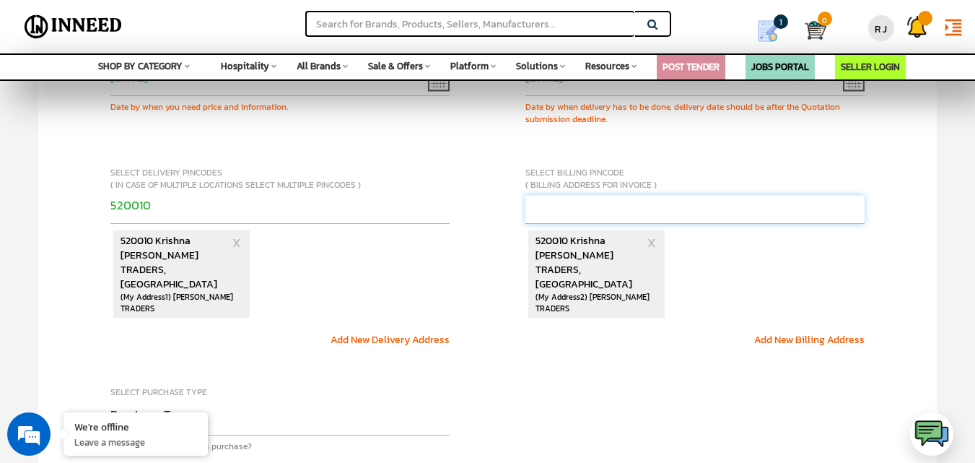
click at [606, 204] on input "text" at bounding box center [695, 209] width 340 height 29
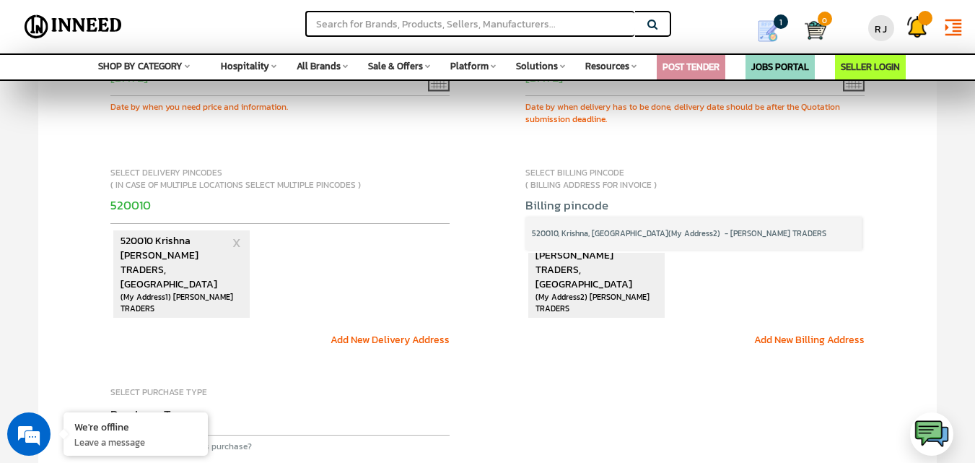
click at [611, 235] on span "520010, Krishna, Andhra Pradesh" at bounding box center [600, 233] width 136 height 32
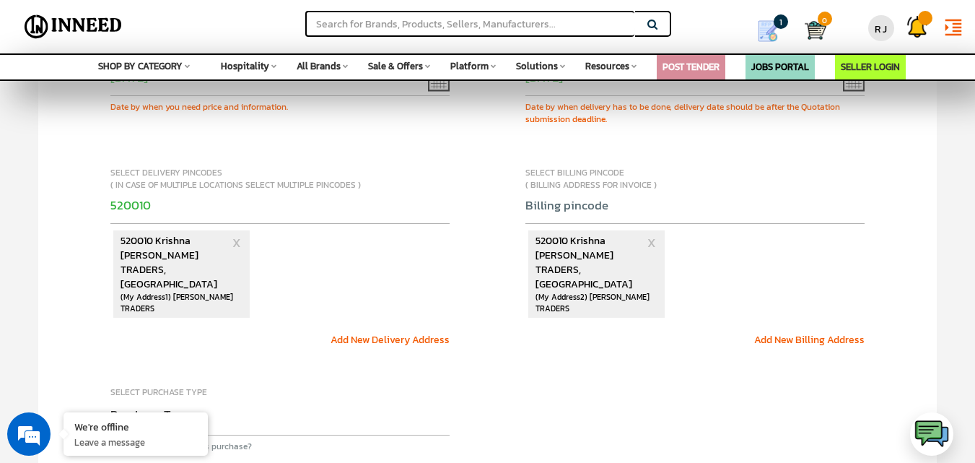
click at [590, 258] on span "R J TRADERS, AUTONAGAR" at bounding box center [591, 269] width 110 height 43
click at [704, 331] on div "Select Date 09/15/2025 Date by when you need price and information. Select Date…" at bounding box center [487, 270] width 899 height 512
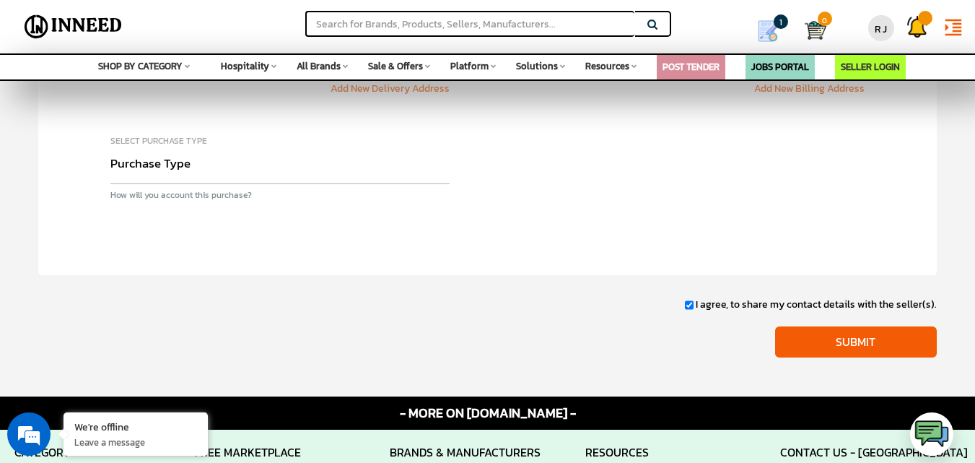
scroll to position [784, 0]
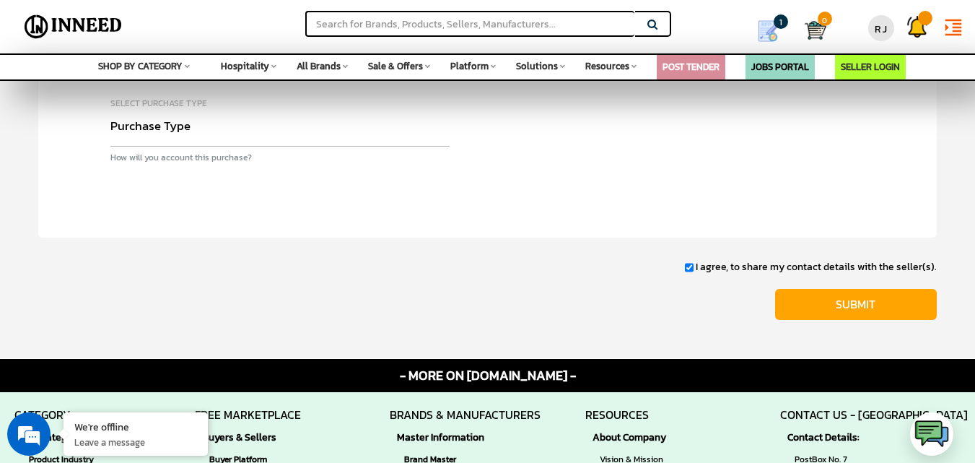
click at [873, 289] on input "Submit" at bounding box center [856, 304] width 162 height 31
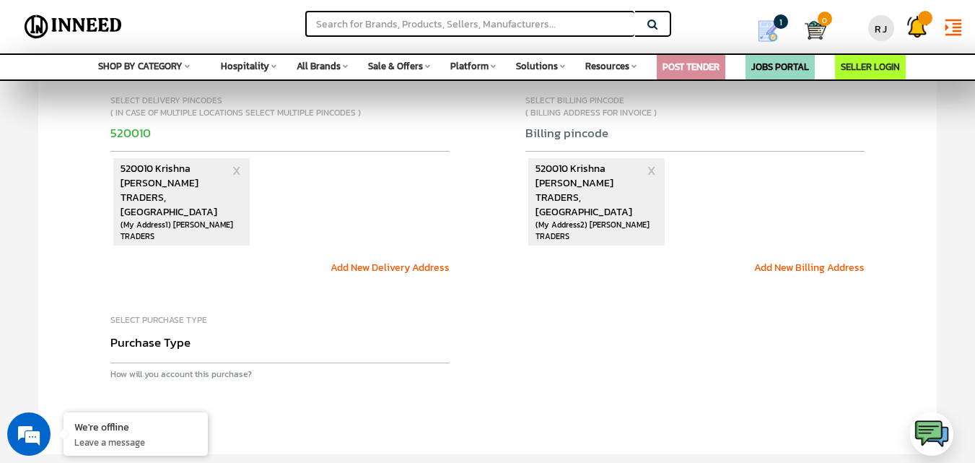
scroll to position [423, 0]
